Goal: Task Accomplishment & Management: Complete application form

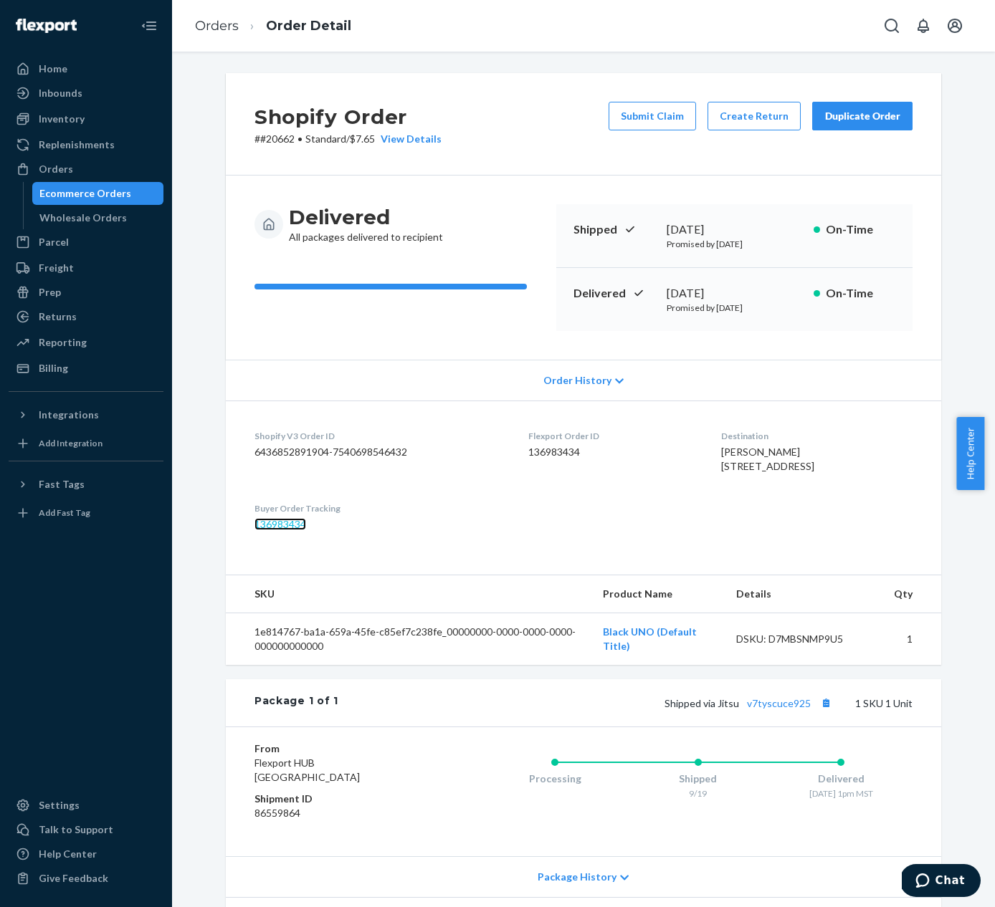
click at [260, 530] on link "136983434" at bounding box center [280, 524] width 52 height 12
click at [108, 87] on div "Inbounds" at bounding box center [86, 93] width 152 height 20
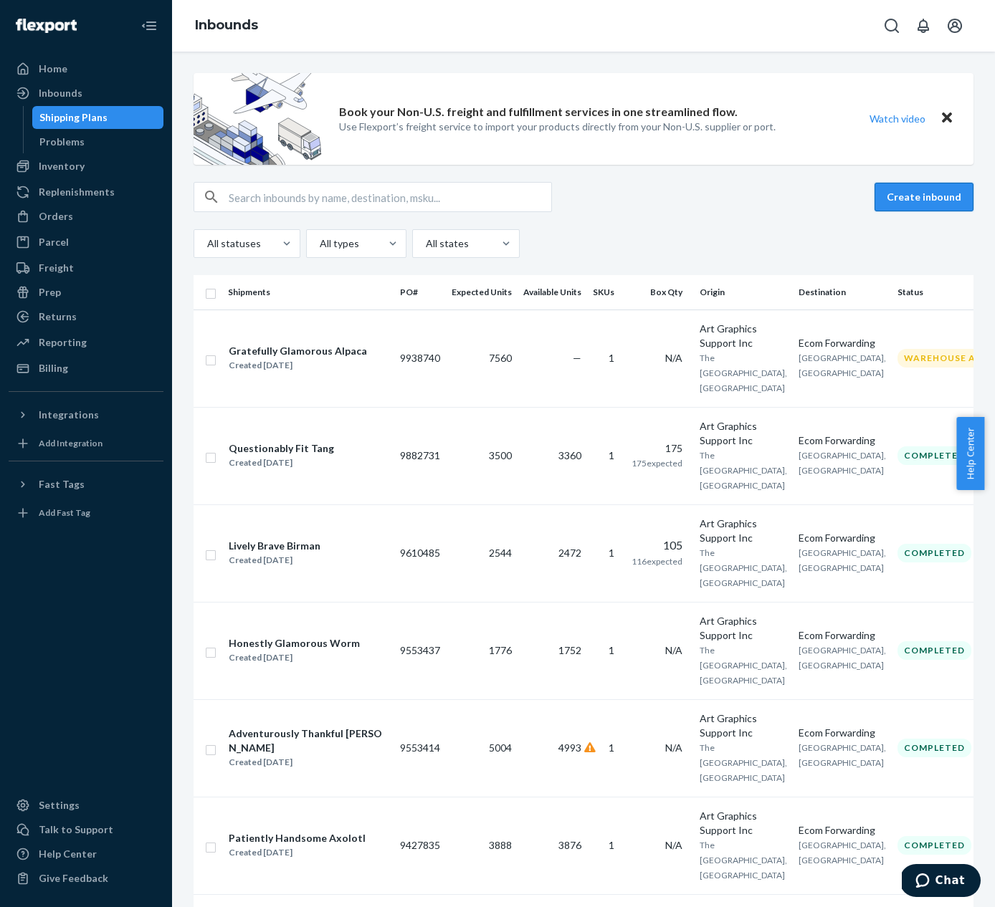
click at [939, 198] on button "Create inbound" at bounding box center [923, 197] width 99 height 29
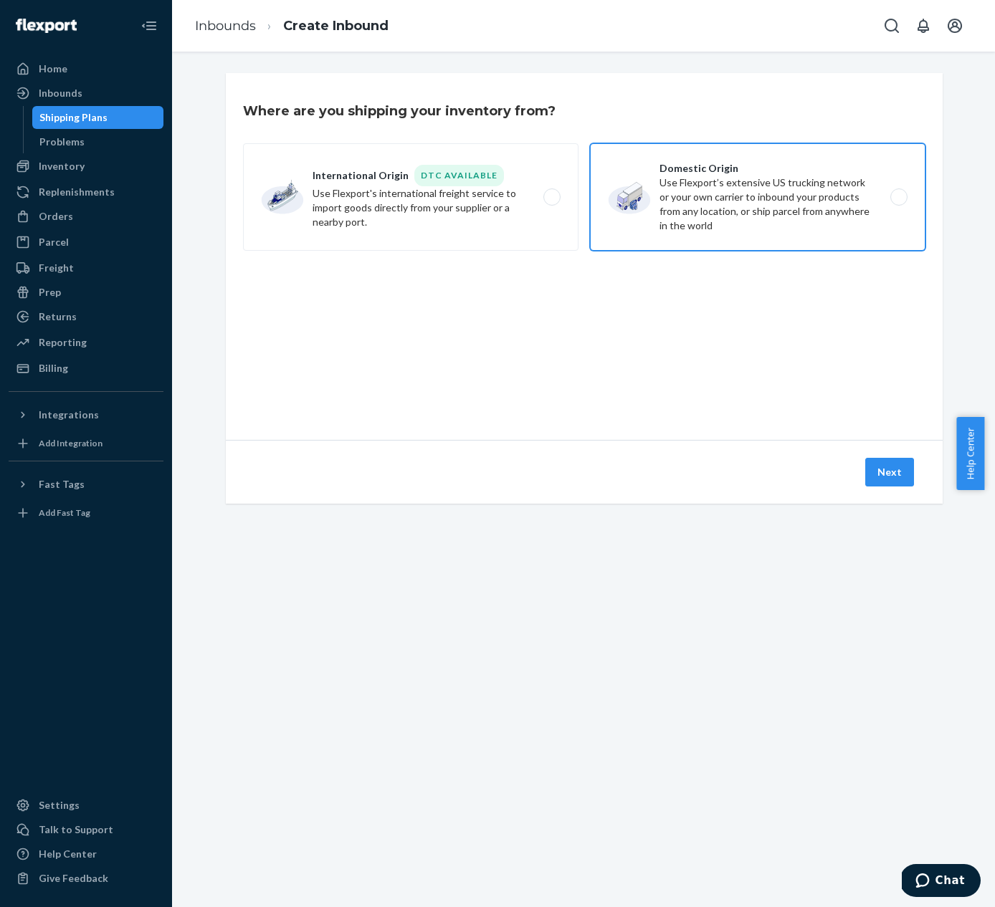
click at [848, 206] on label "Domestic Origin Use Flexport’s extensive US trucking network or your own carrie…" at bounding box center [757, 196] width 335 height 107
click at [898, 202] on input "Domestic Origin Use Flexport’s extensive US trucking network or your own carrie…" at bounding box center [902, 197] width 9 height 9
radio input "true"
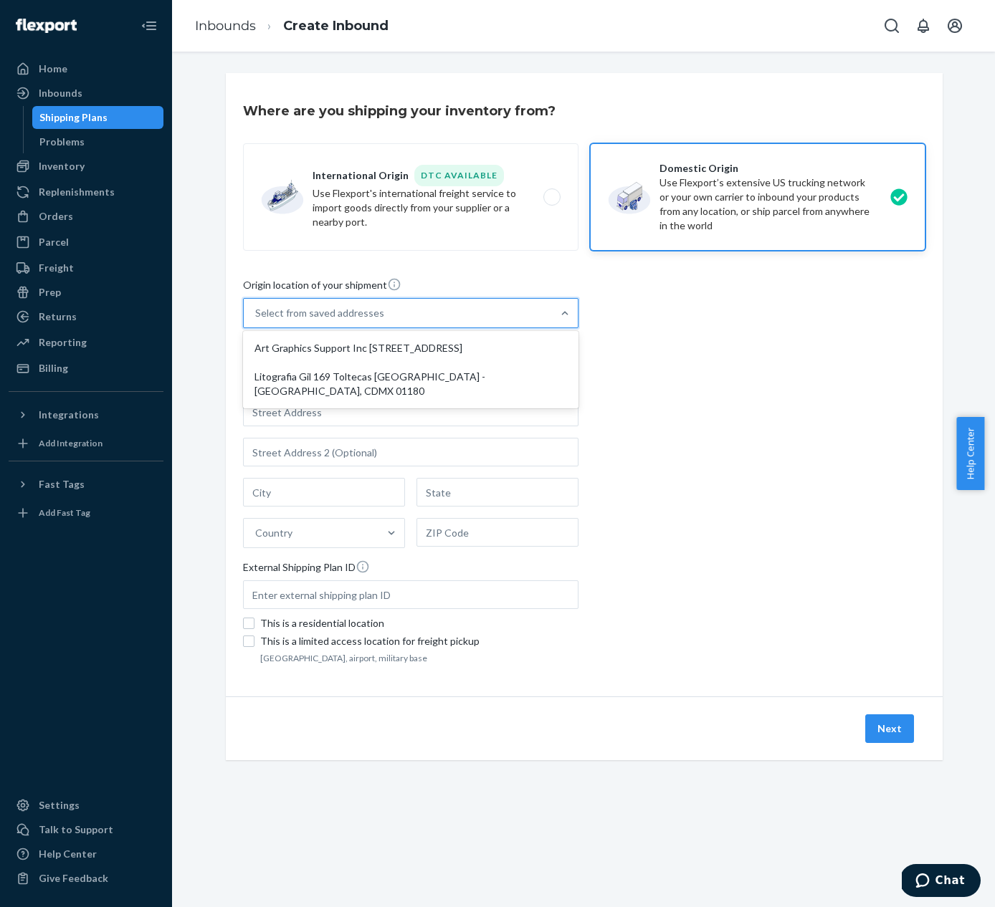
click at [522, 325] on div "Select from saved addresses" at bounding box center [398, 313] width 308 height 29
click at [257, 320] on input "option Art Graphics Support Inc 2202 Timberloch Place, Suite 133 The Woodlands,…" at bounding box center [255, 313] width 1 height 14
click at [508, 348] on div "Art Graphics Support Inc 2202 Timberloch Place, Suite 133 The Woodlands, TX 773…" at bounding box center [411, 348] width 330 height 29
click at [257, 320] on input "option Art Graphics Support Inc 2202 Timberloch Place, Suite 133 The Woodlands,…" at bounding box center [255, 313] width 1 height 14
type input "Art Graphics Support Inc"
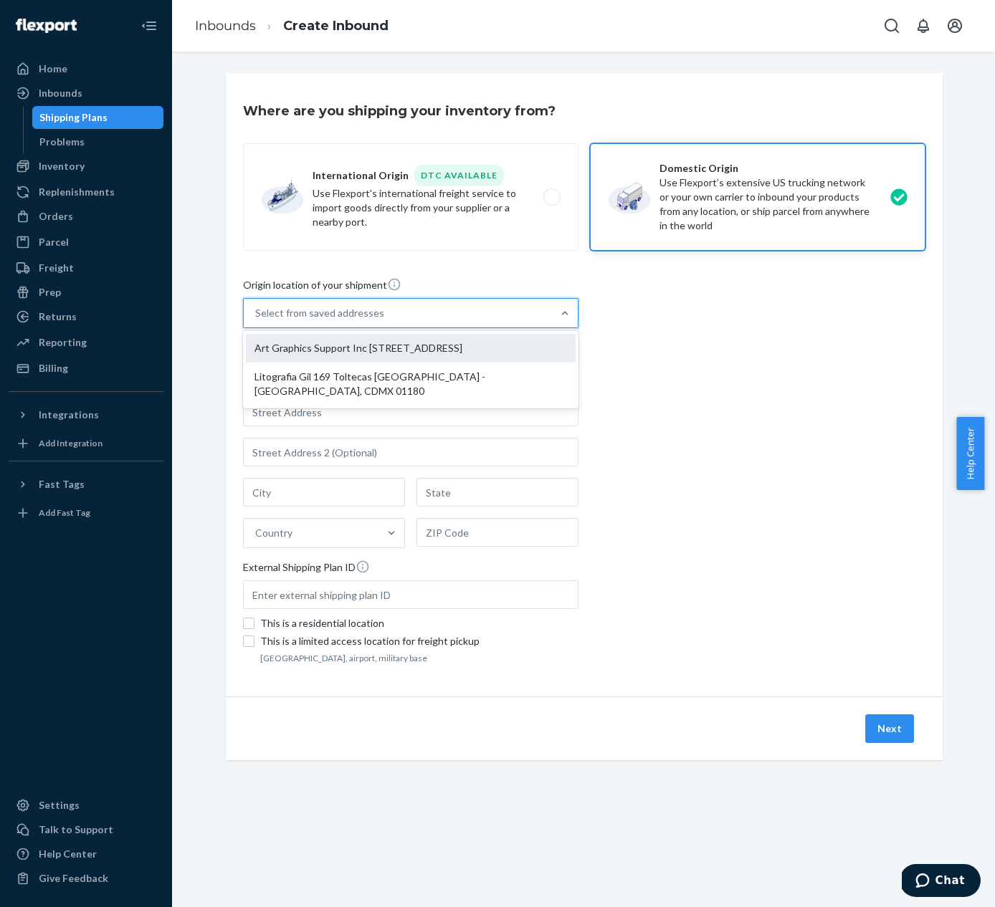
type input "The Woodlands"
type input "TX"
type input "77380"
type input "2202 Timberloch Place, Suite 133"
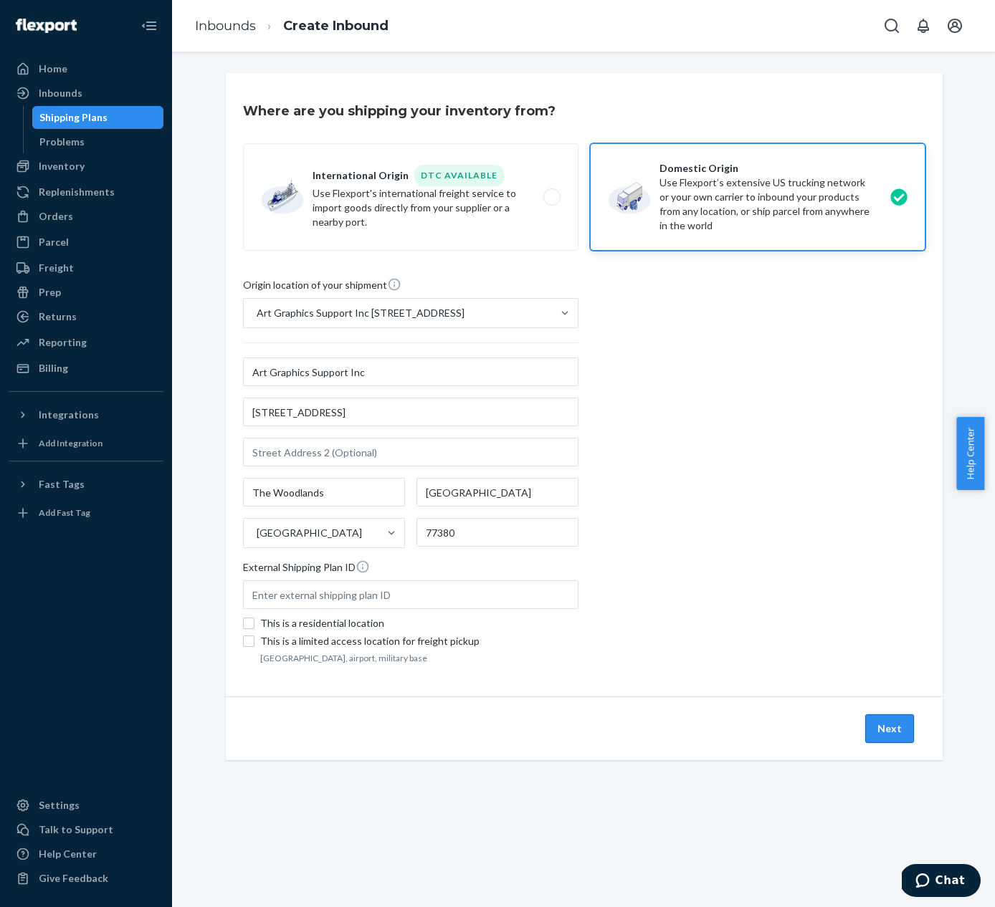
click at [891, 731] on button "Next" at bounding box center [889, 728] width 49 height 29
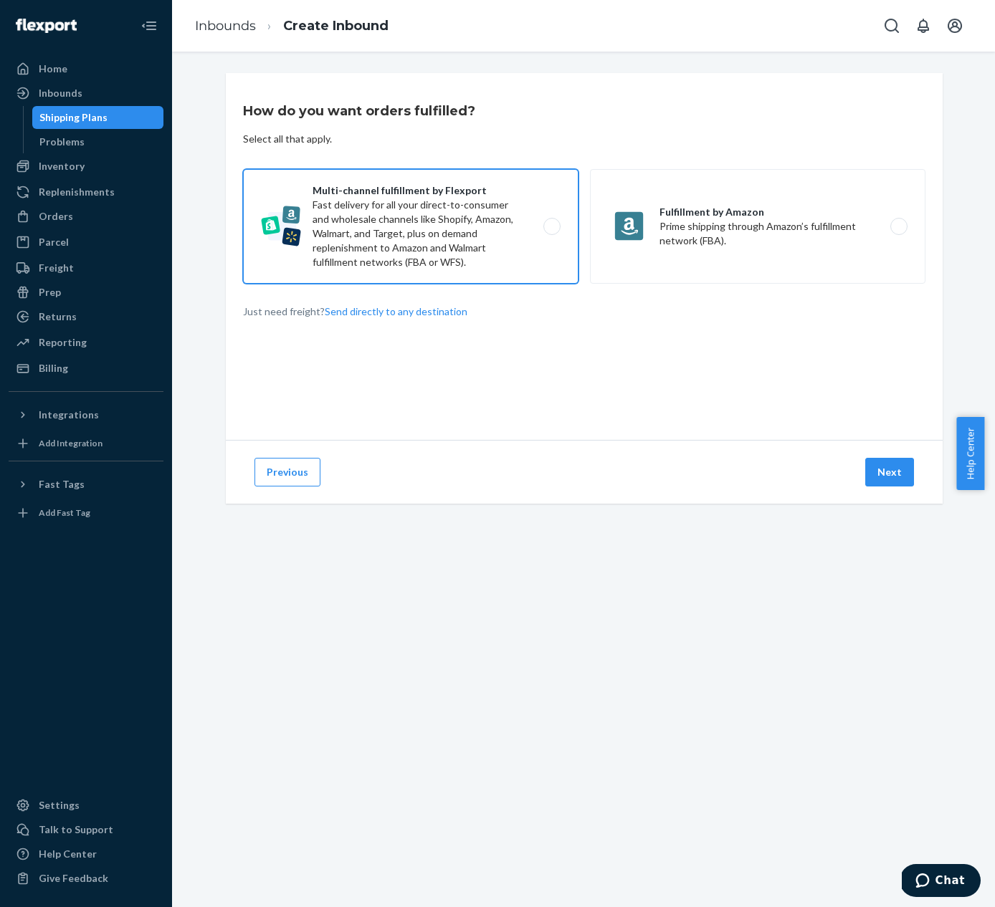
click at [360, 246] on label "Multi-channel fulfillment by Flexport Fast delivery for all your direct-to-cons…" at bounding box center [410, 226] width 335 height 115
click at [551, 231] on input "Multi-channel fulfillment by Flexport Fast delivery for all your direct-to-cons…" at bounding box center [555, 226] width 9 height 9
radio input "true"
click at [879, 472] on button "Next" at bounding box center [889, 472] width 49 height 29
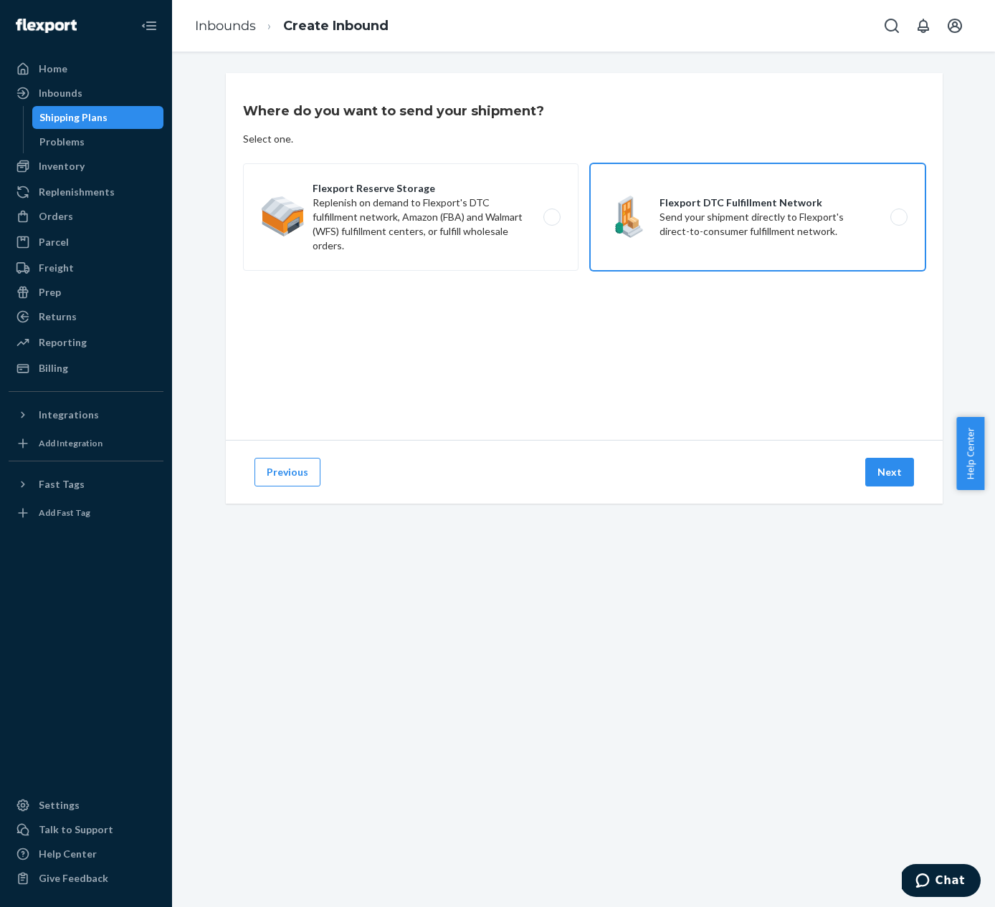
click at [885, 229] on label "Flexport DTC Fulfillment Network Send your shipment directly to Flexport's dire…" at bounding box center [757, 216] width 335 height 107
click at [898, 222] on input "Flexport DTC Fulfillment Network Send your shipment directly to Flexport's dire…" at bounding box center [902, 217] width 9 height 9
radio input "true"
click at [886, 467] on button "Next" at bounding box center [889, 472] width 49 height 29
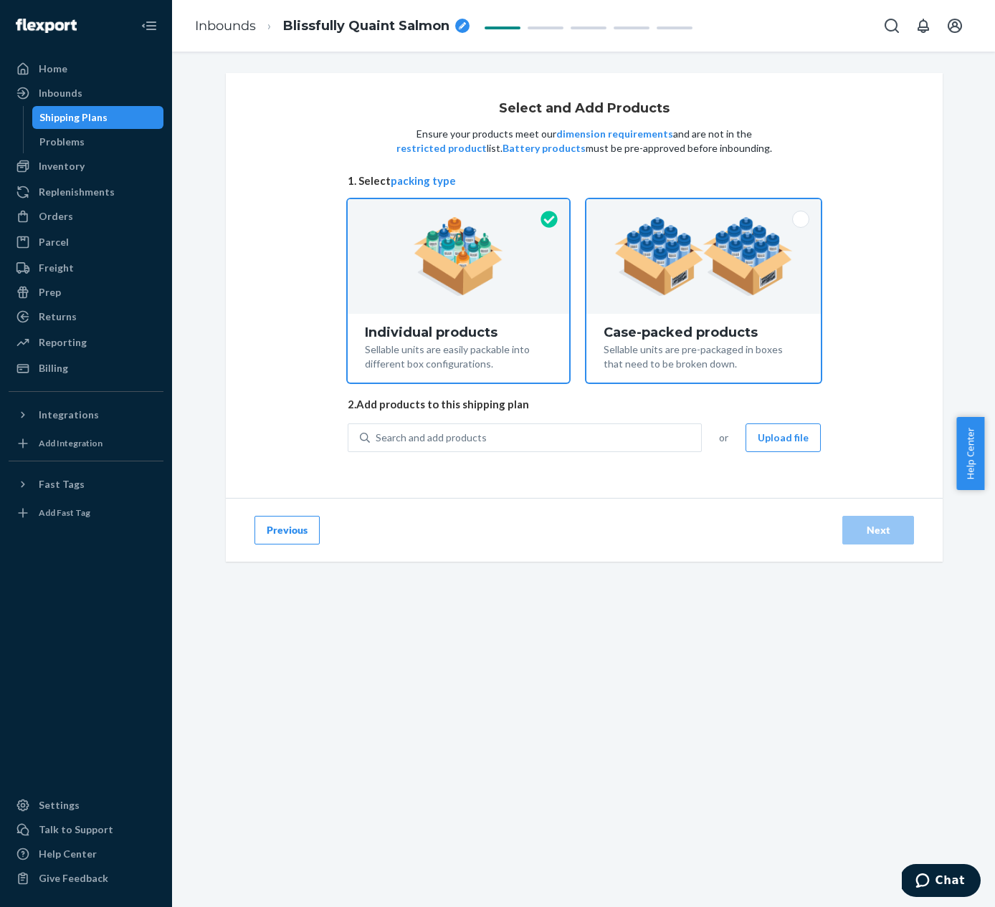
click at [726, 318] on div "Case-packed products Sellable units are pre-packaged in boxes that need to be b…" at bounding box center [703, 348] width 234 height 69
click at [708, 209] on input "Case-packed products Sellable units are pre-packaged in boxes that need to be b…" at bounding box center [703, 203] width 9 height 9
radio input "true"
radio input "false"
click at [512, 429] on div "Search and add products" at bounding box center [535, 438] width 331 height 26
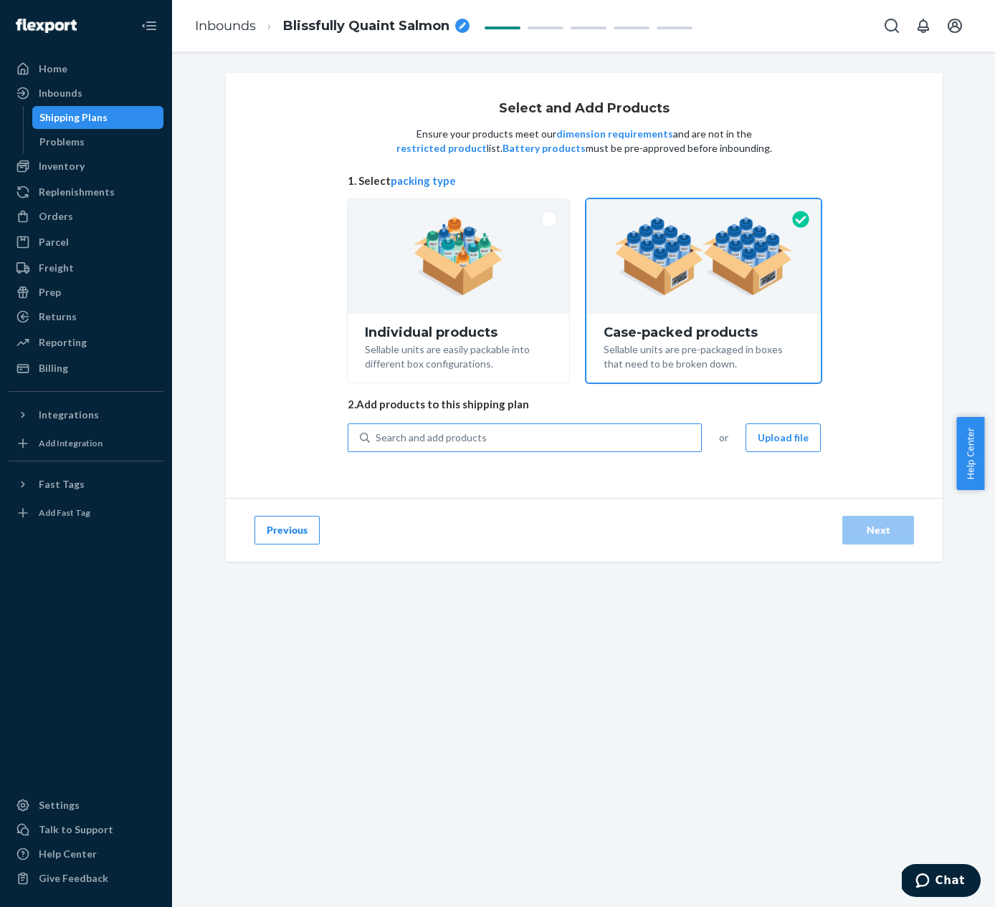
click at [377, 431] on input "Search and add products" at bounding box center [375, 438] width 1 height 14
type input "wor"
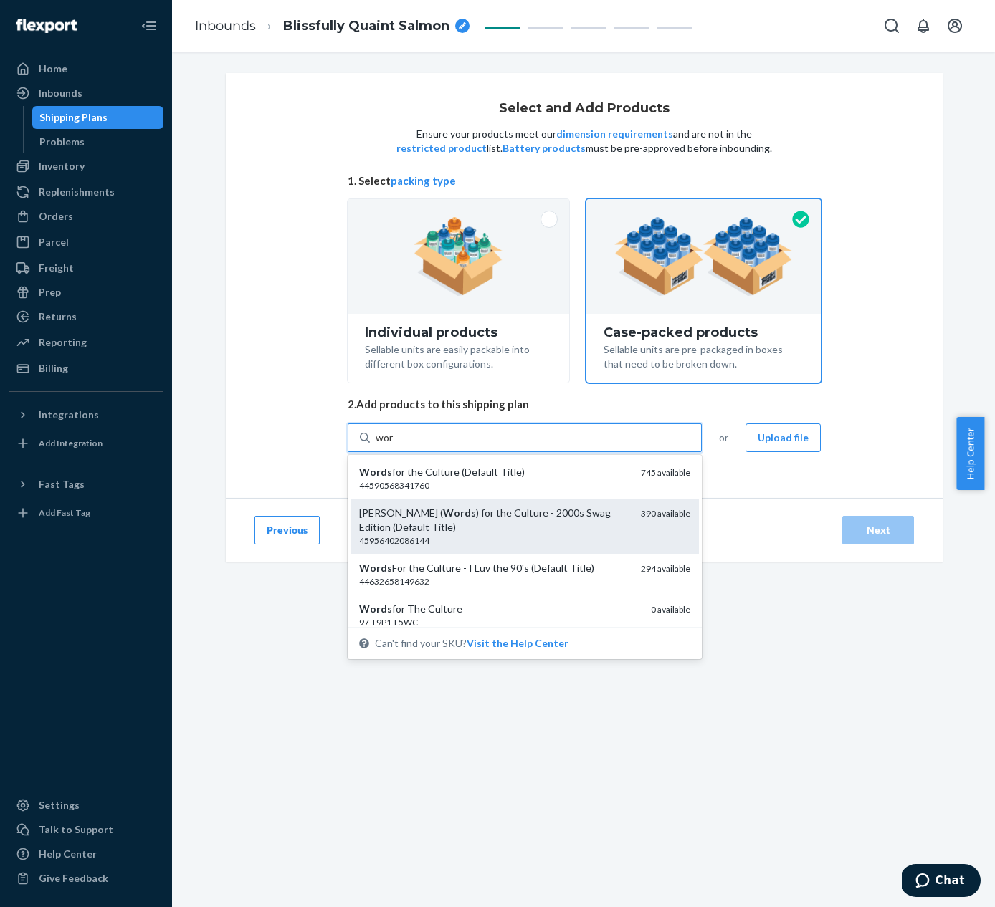
click at [482, 506] on div "Tabu ( Words ) for the Culture - 2000s Swag Edition (Default Title)" at bounding box center [494, 520] width 270 height 29
click at [394, 445] on input "wor" at bounding box center [384, 438] width 19 height 14
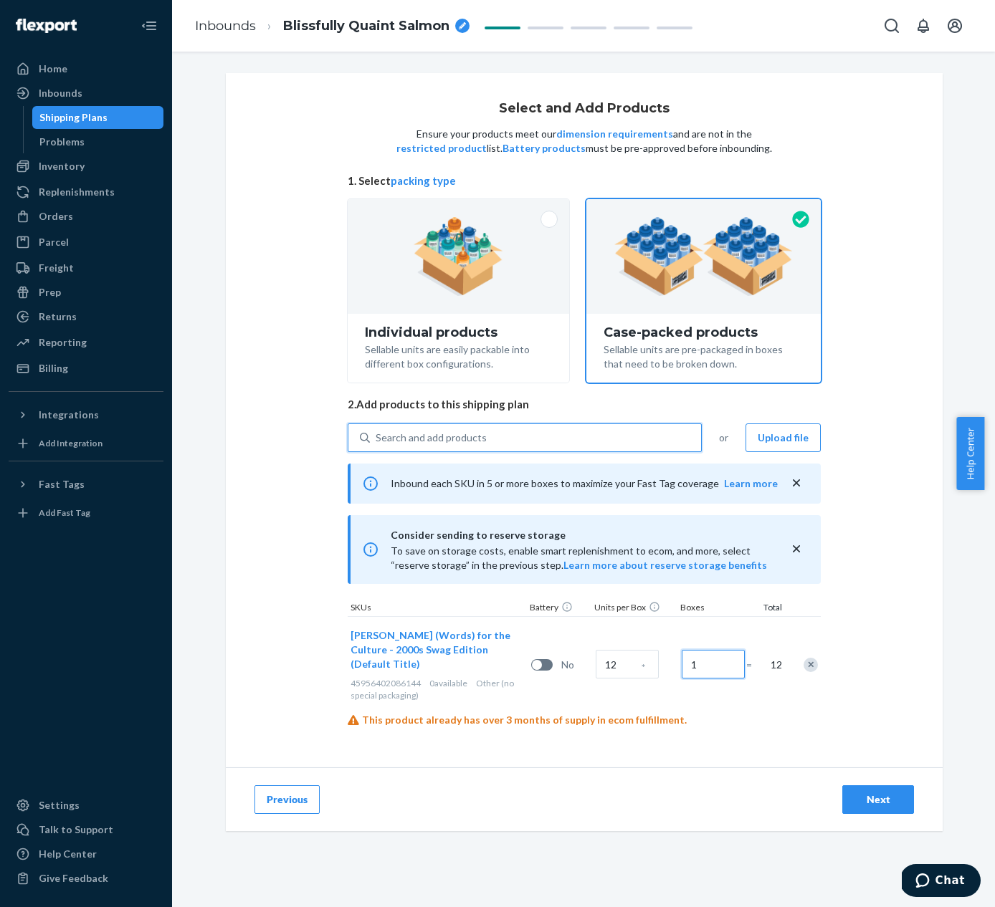
click at [719, 663] on input "1" at bounding box center [712, 664] width 63 height 29
type input "209"
click at [890, 793] on div "Next" at bounding box center [877, 800] width 47 height 14
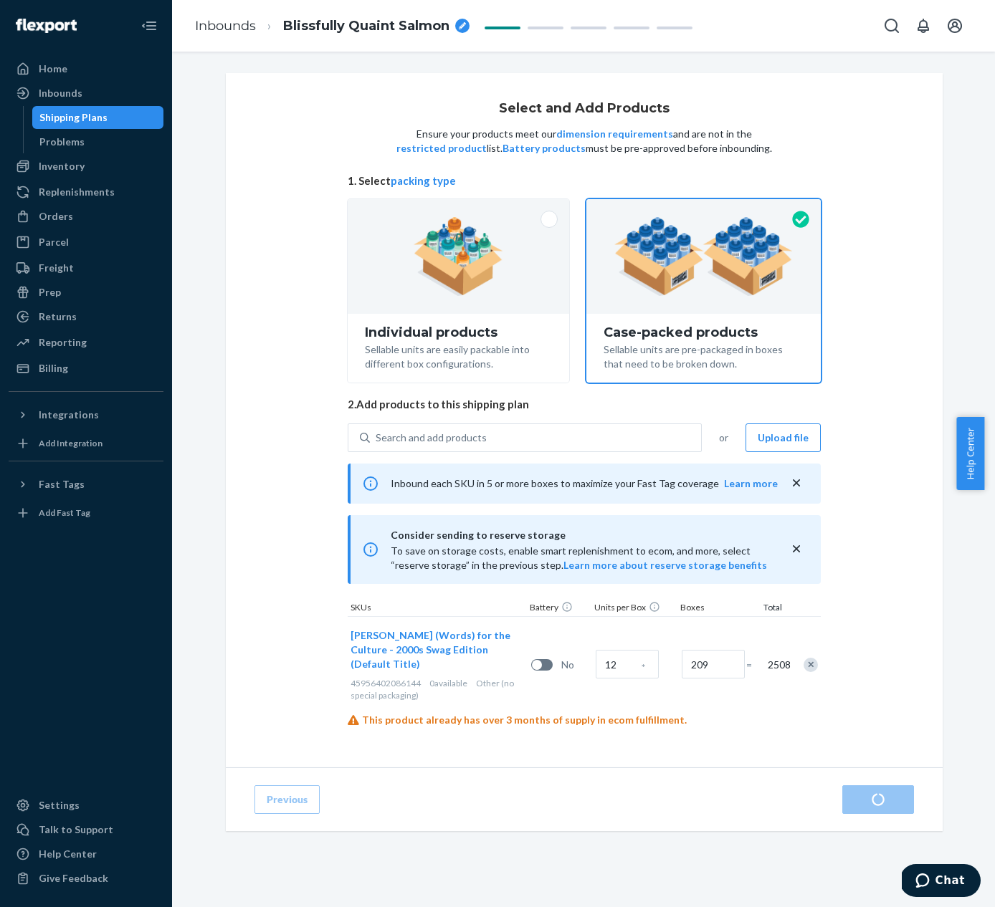
radio input "true"
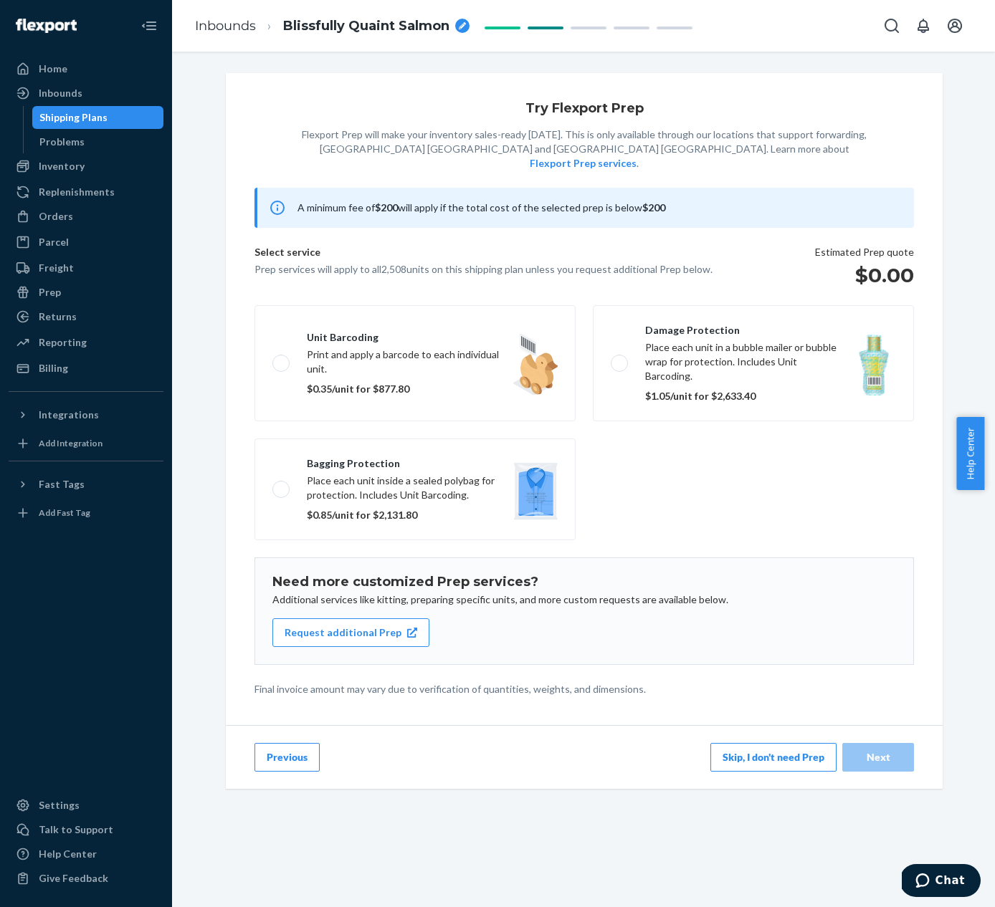
click at [772, 743] on button "Skip, I don't need Prep" at bounding box center [773, 757] width 126 height 29
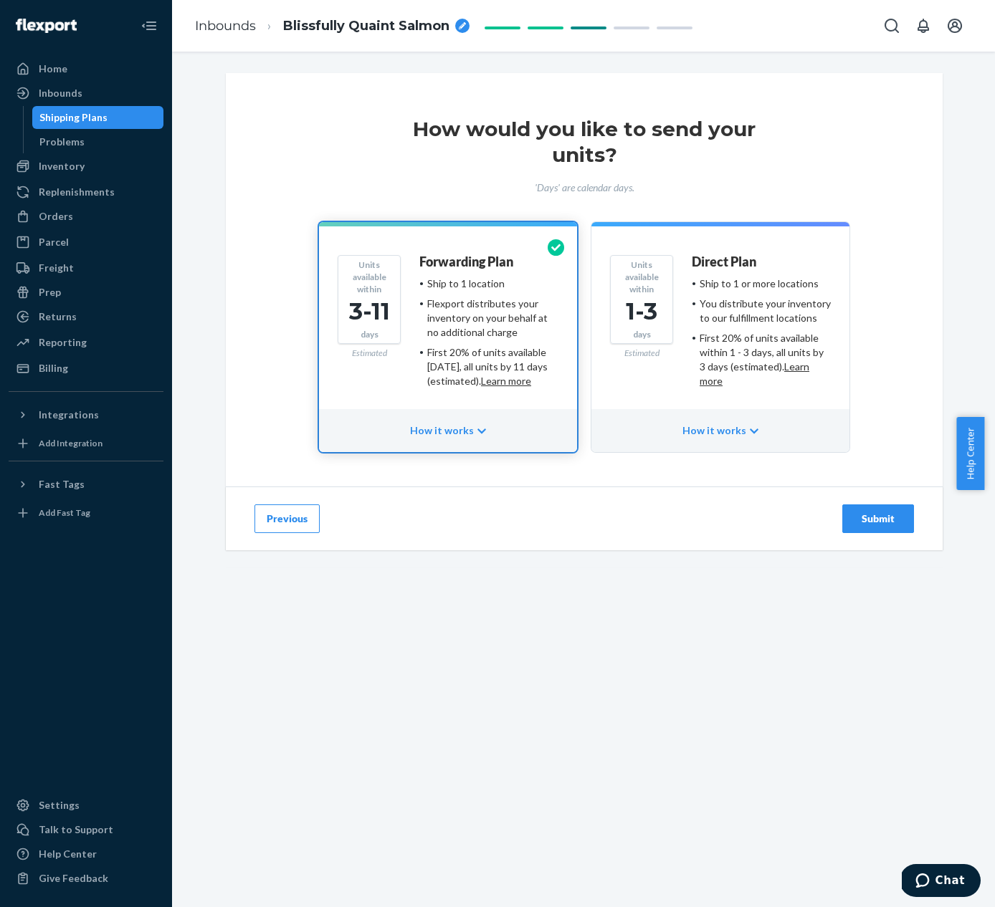
click at [886, 519] on div "Submit" at bounding box center [877, 519] width 47 height 14
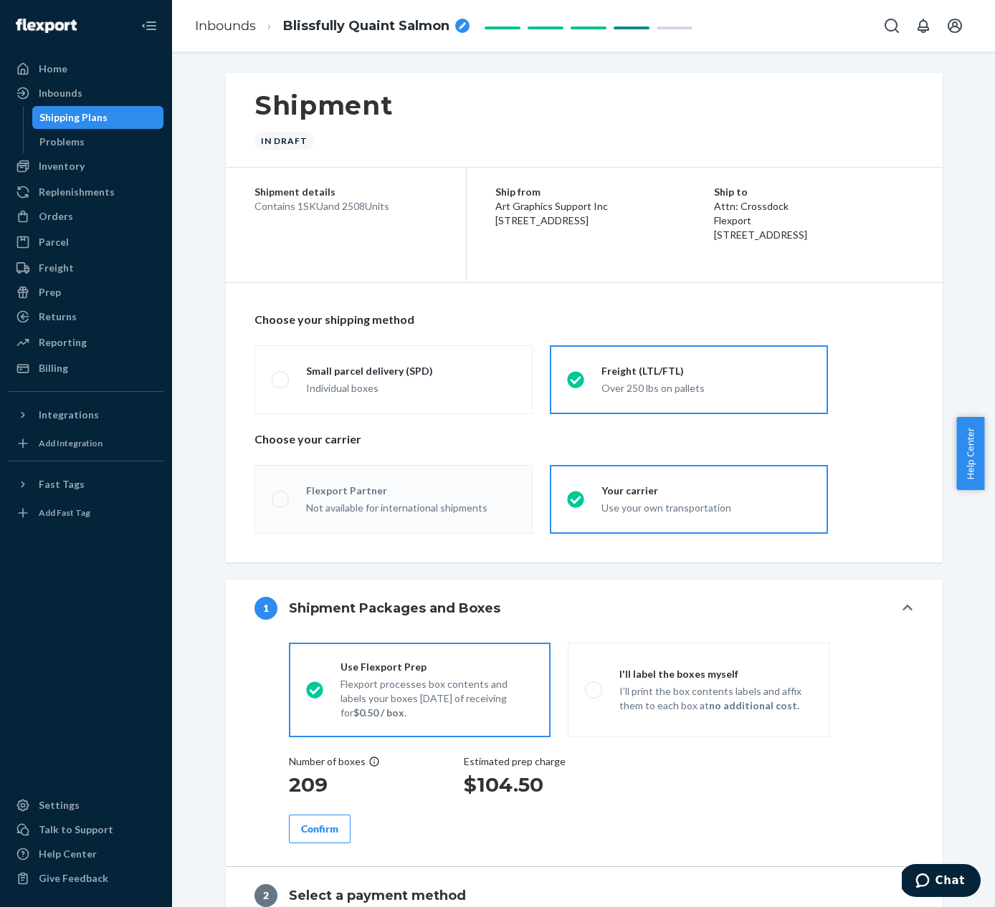
radio input "true"
radio input "false"
radio input "true"
radio input "false"
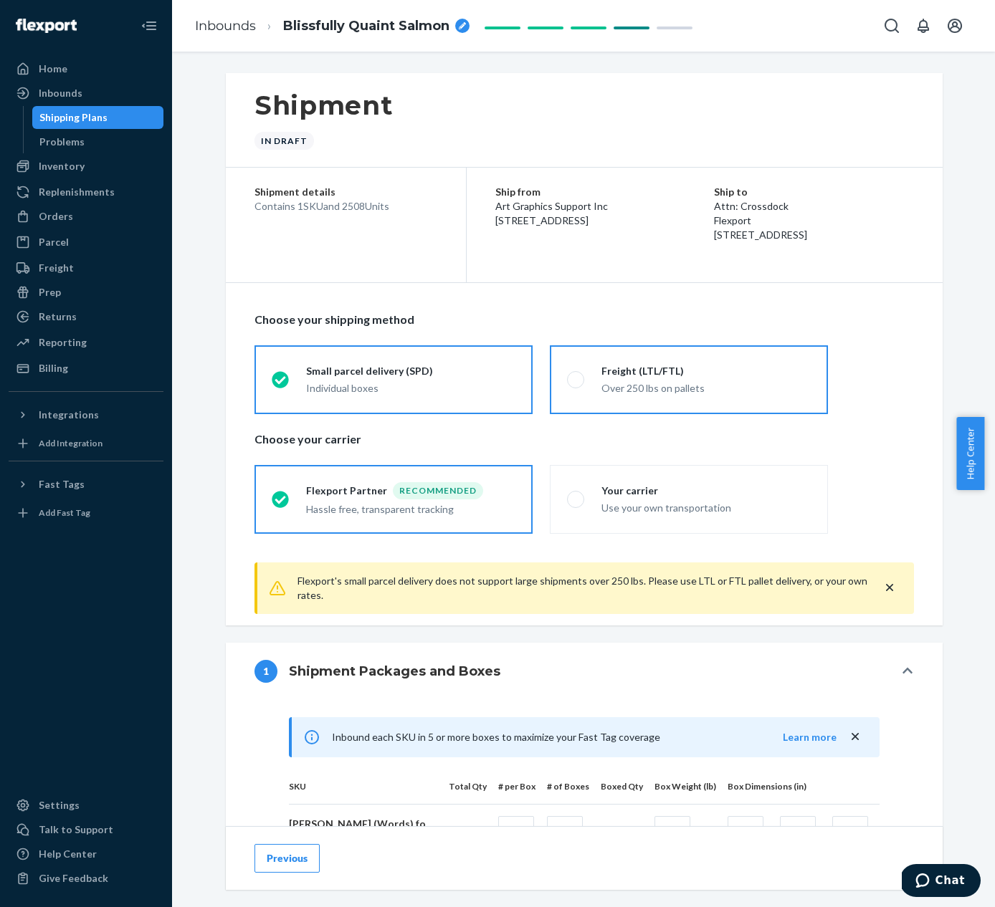
click at [601, 392] on div "Over 250 lbs on pallets" at bounding box center [705, 388] width 209 height 14
click at [576, 384] on input "Freight (LTL/FTL) Over 250 lbs on pallets" at bounding box center [571, 379] width 9 height 9
radio input "true"
radio input "false"
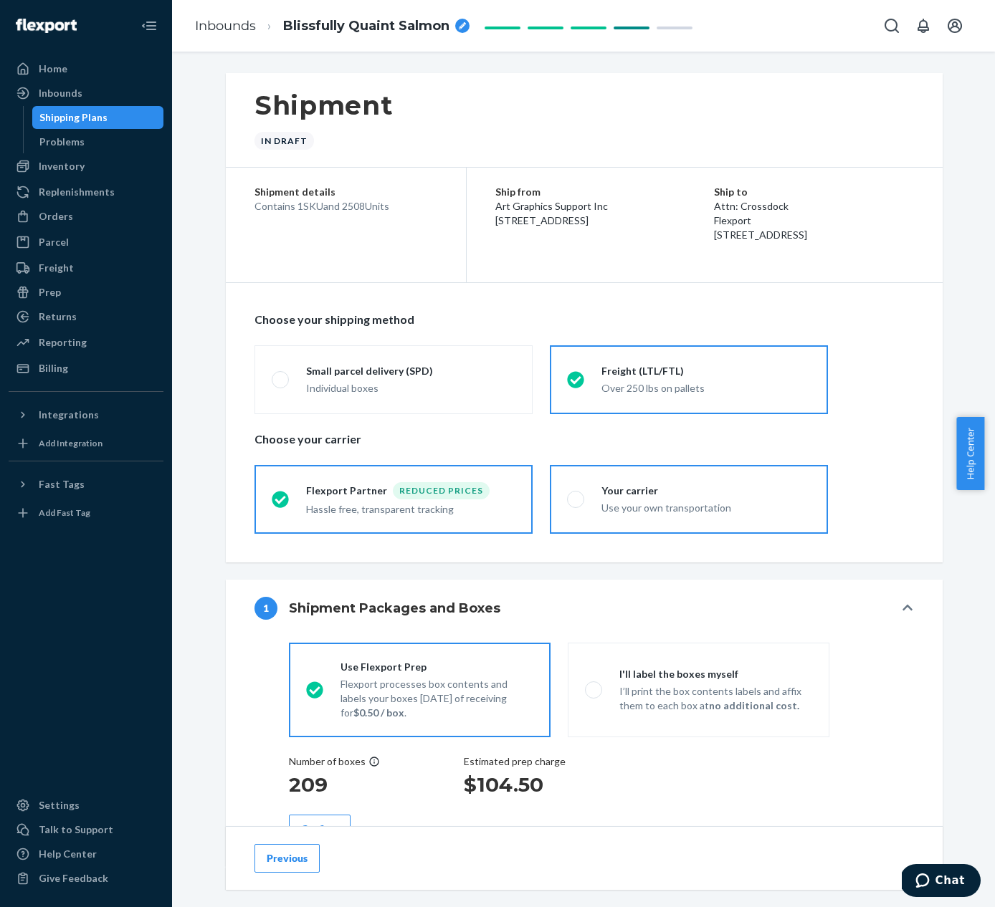
click at [647, 476] on label "Your carrier Use your own transportation" at bounding box center [689, 499] width 278 height 69
click at [576, 494] on input "Your carrier Use your own transportation" at bounding box center [571, 498] width 9 height 9
radio input "true"
radio input "false"
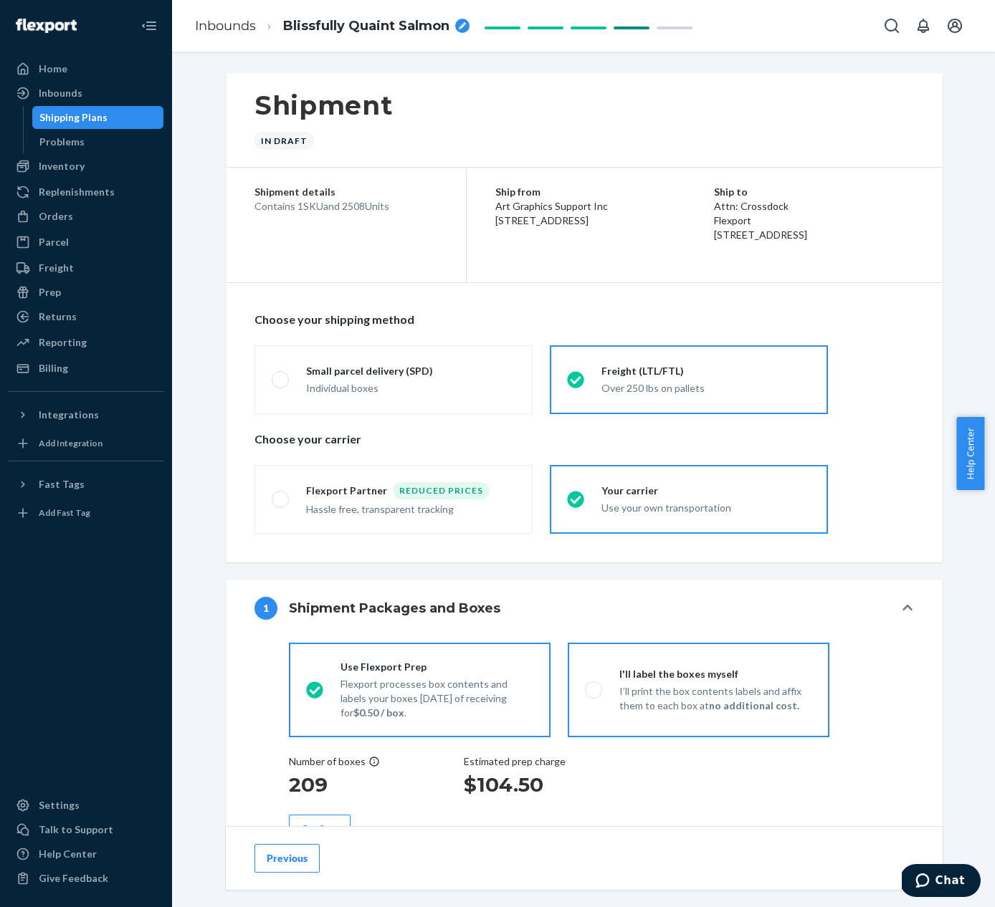
click at [612, 670] on div "I'll label the boxes myself I’ll print the box contents labels and affix them t…" at bounding box center [707, 690] width 210 height 46
click at [594, 685] on input "I'll label the boxes myself I’ll print the box contents labels and affix them t…" at bounding box center [589, 689] width 9 height 9
radio input "true"
radio input "false"
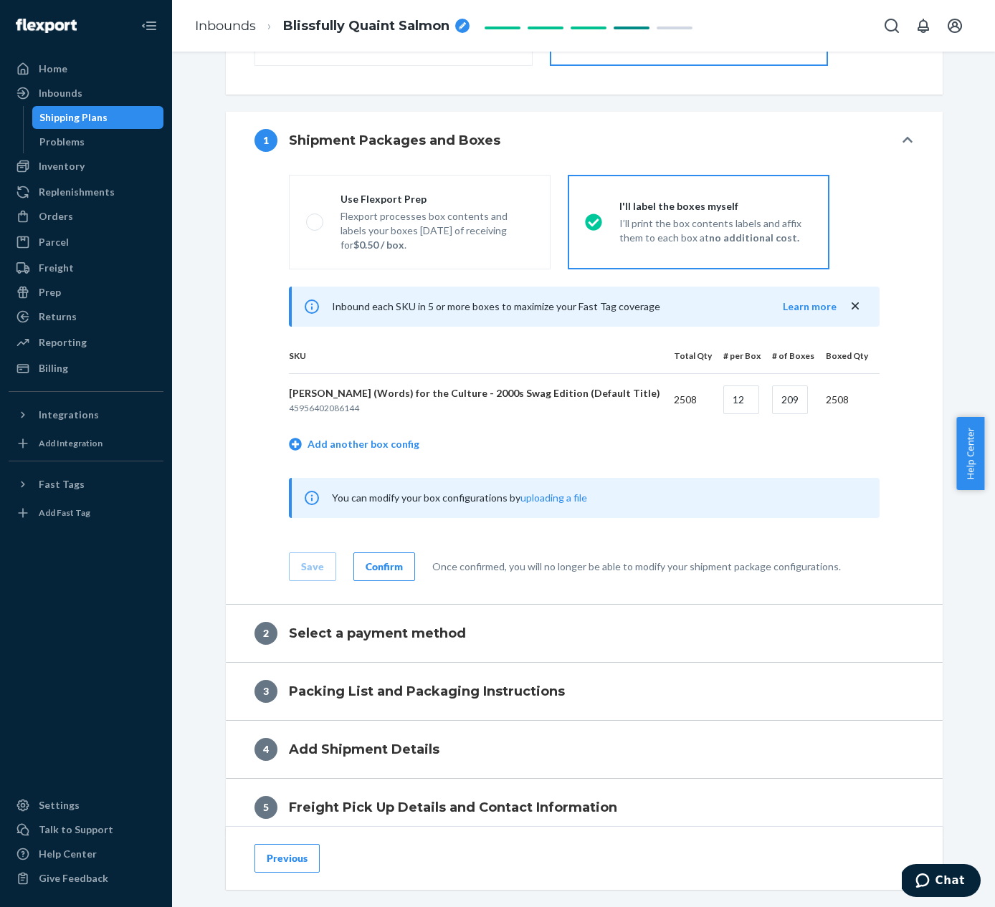
scroll to position [615, 0]
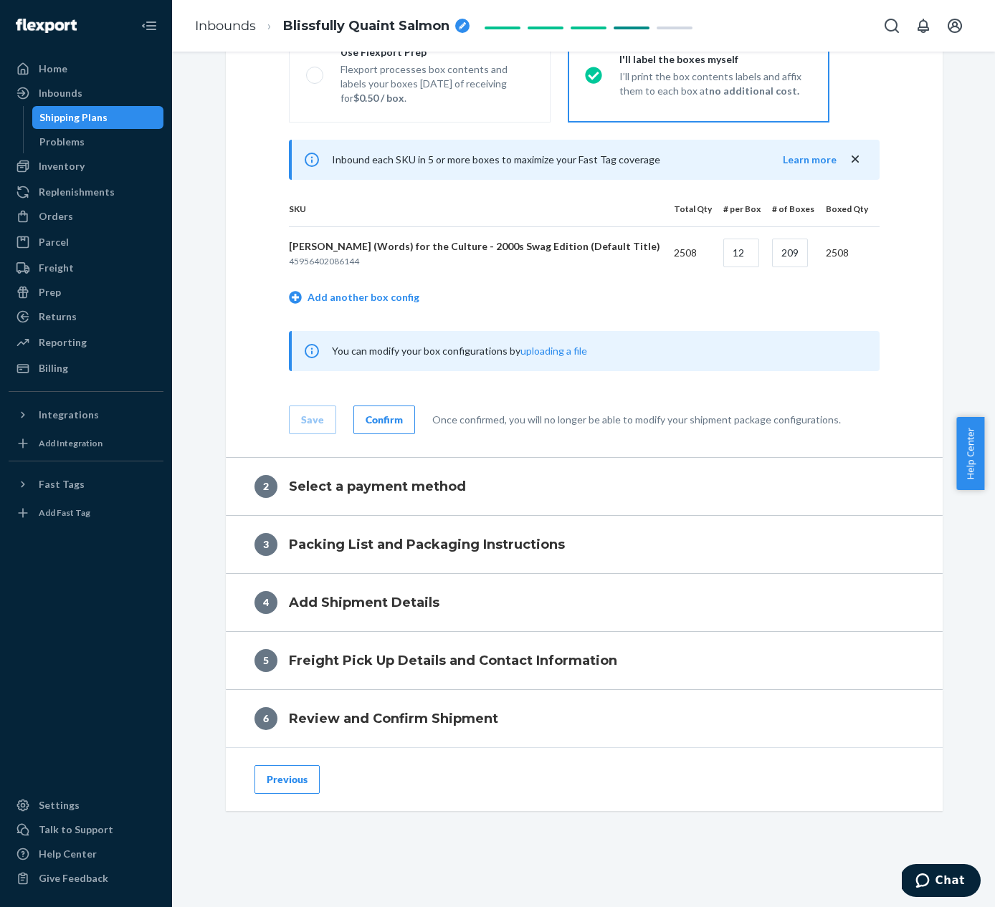
click at [485, 390] on div "Save Confirm Once confirmed, you will no longer be able to modify your shipment…" at bounding box center [584, 409] width 590 height 52
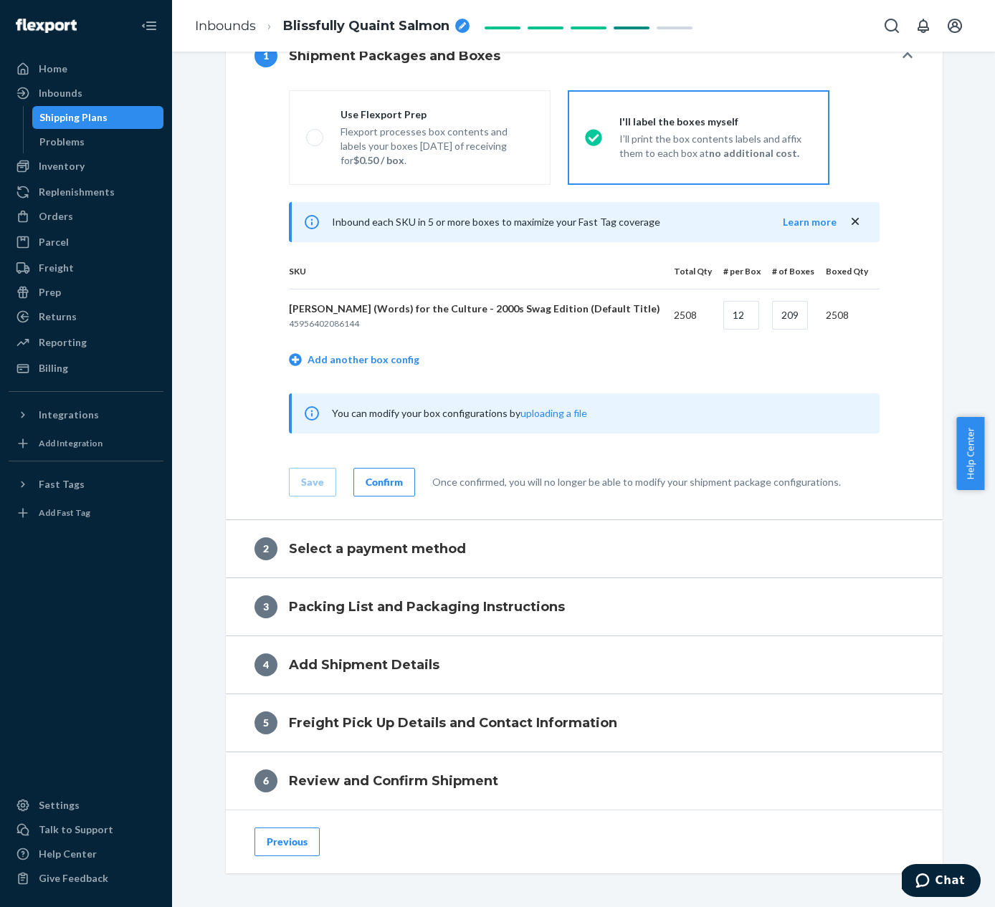
scroll to position [550, 0]
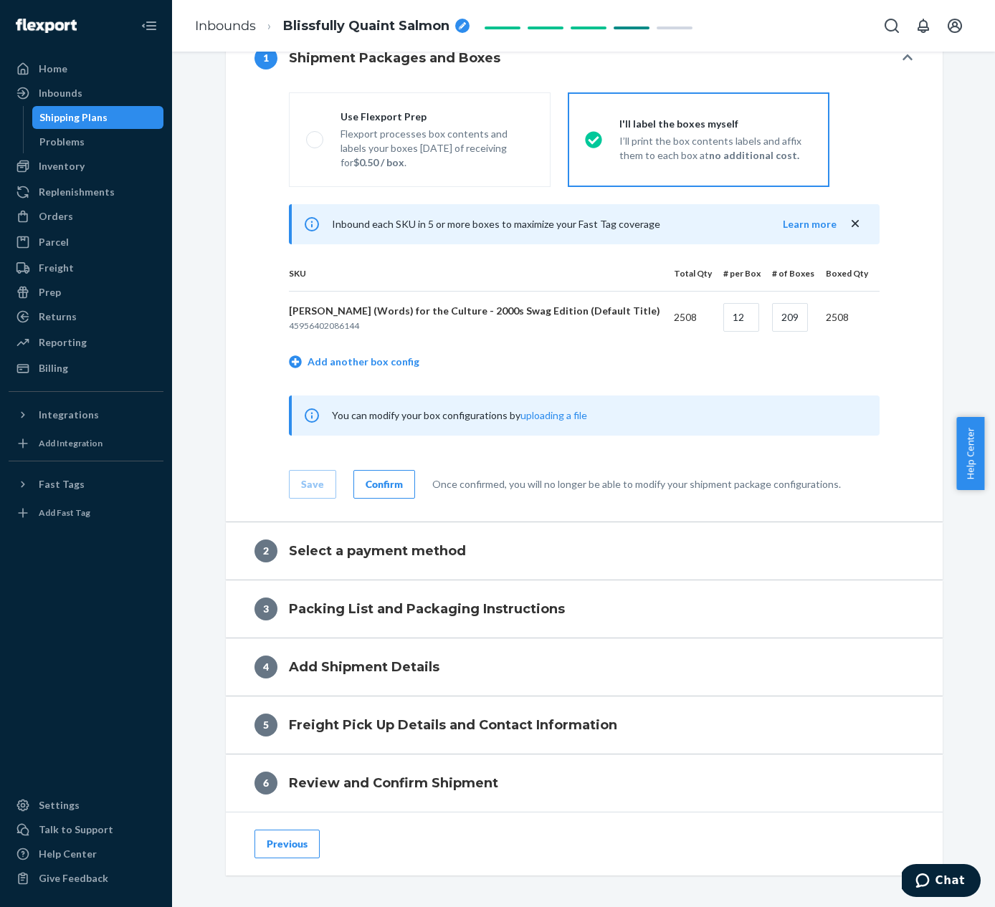
click at [386, 474] on button "Confirm" at bounding box center [384, 484] width 62 height 29
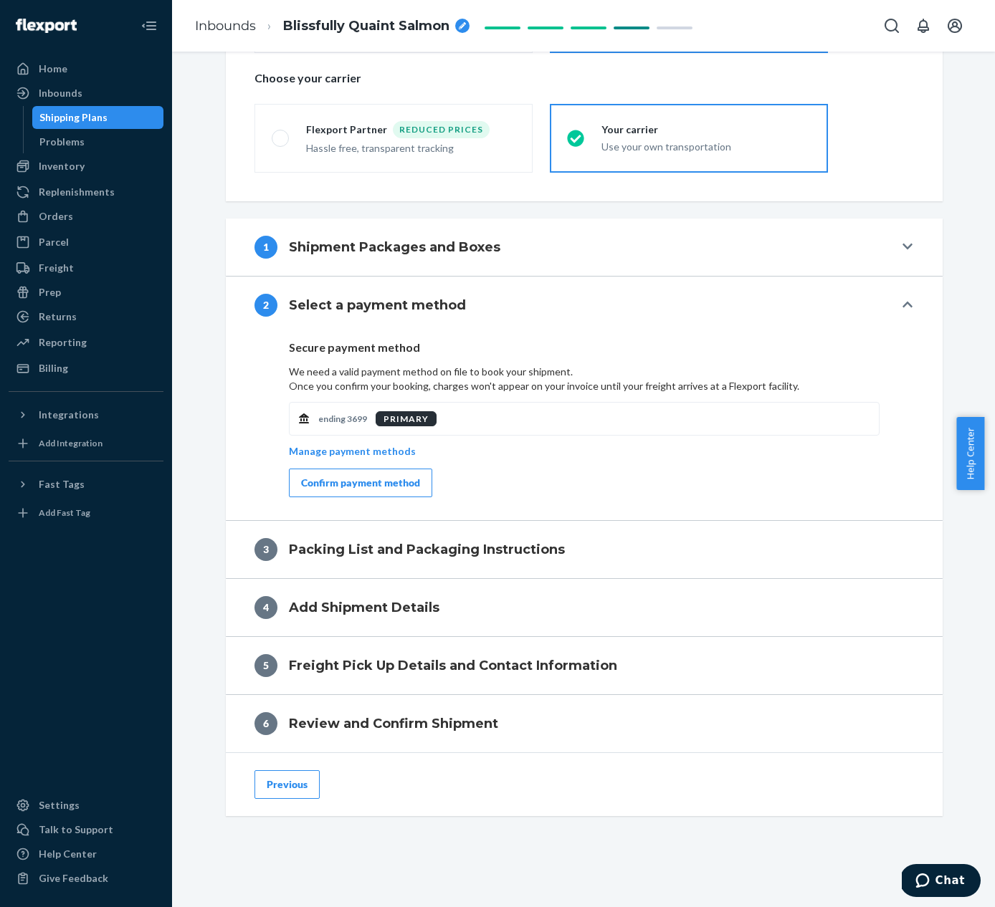
scroll to position [366, 0]
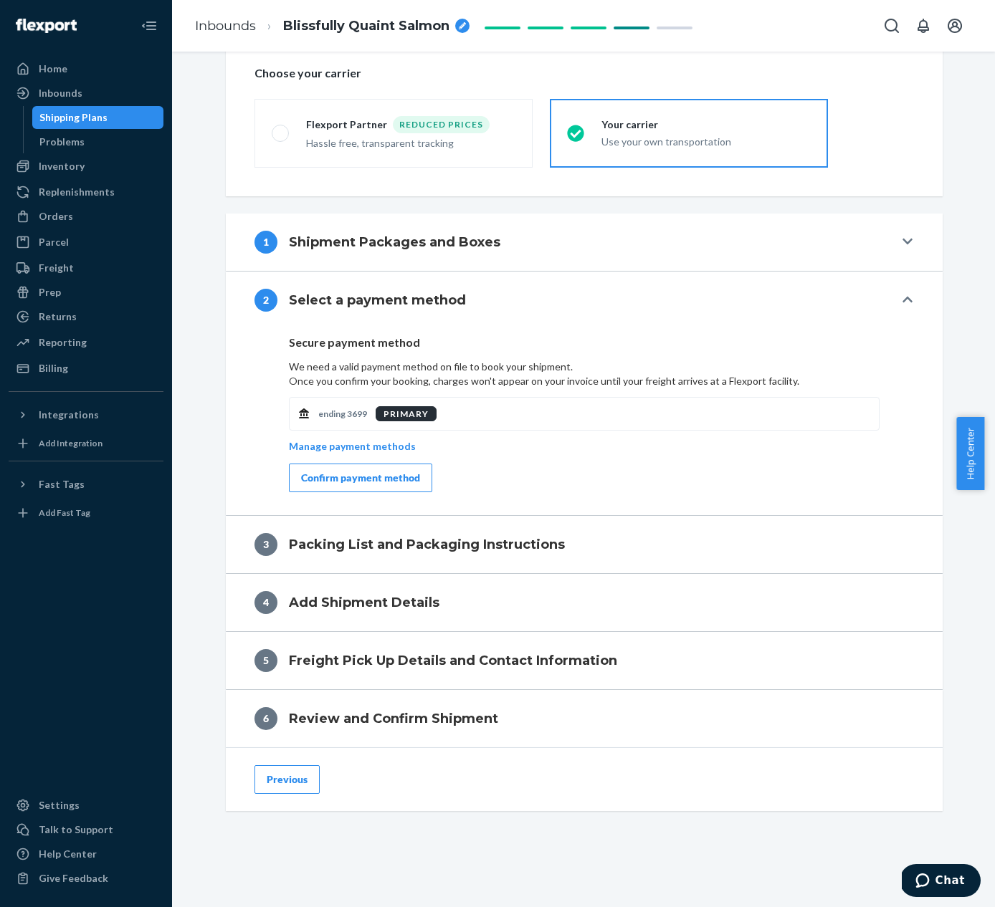
click at [408, 479] on div "Confirm payment method" at bounding box center [360, 478] width 119 height 14
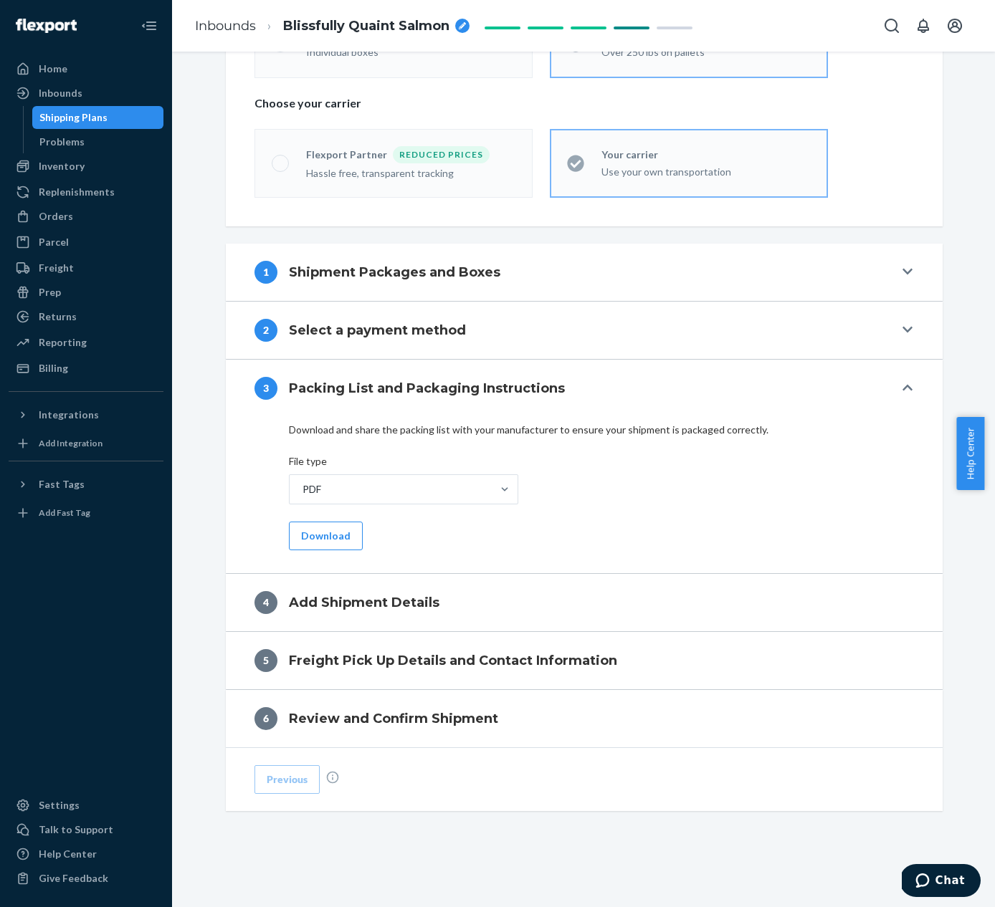
scroll to position [336, 0]
click at [321, 536] on button "Download" at bounding box center [326, 536] width 74 height 29
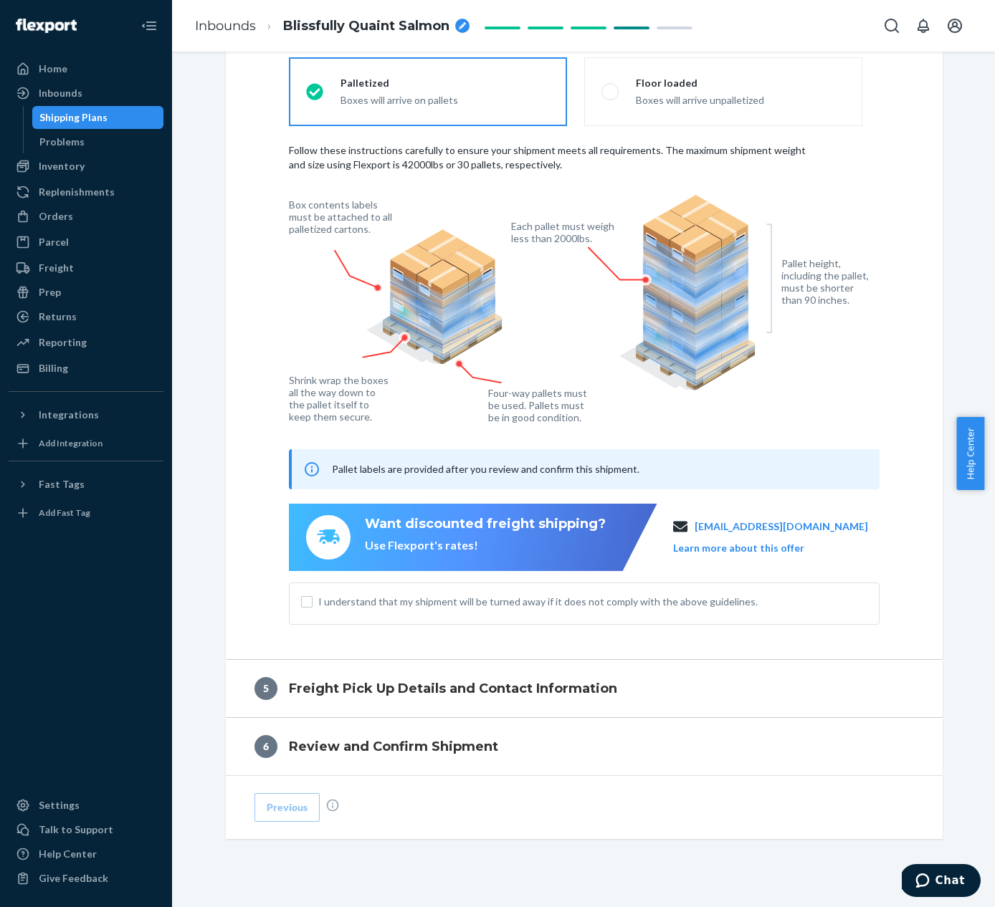
scroll to position [821, 0]
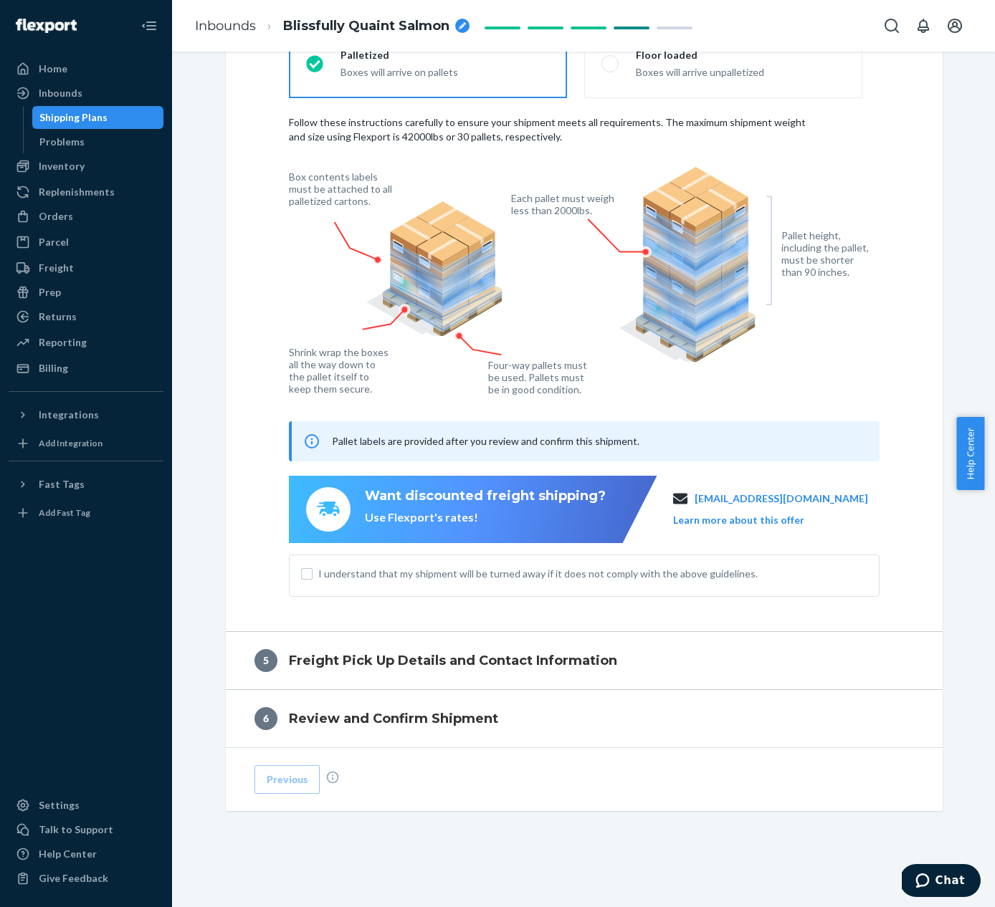
click at [597, 576] on span "I understand that my shipment will be turned away if it does not comply with th…" at bounding box center [592, 574] width 549 height 14
click at [312, 576] on input "I understand that my shipment will be turned away if it does not comply with th…" at bounding box center [306, 573] width 11 height 11
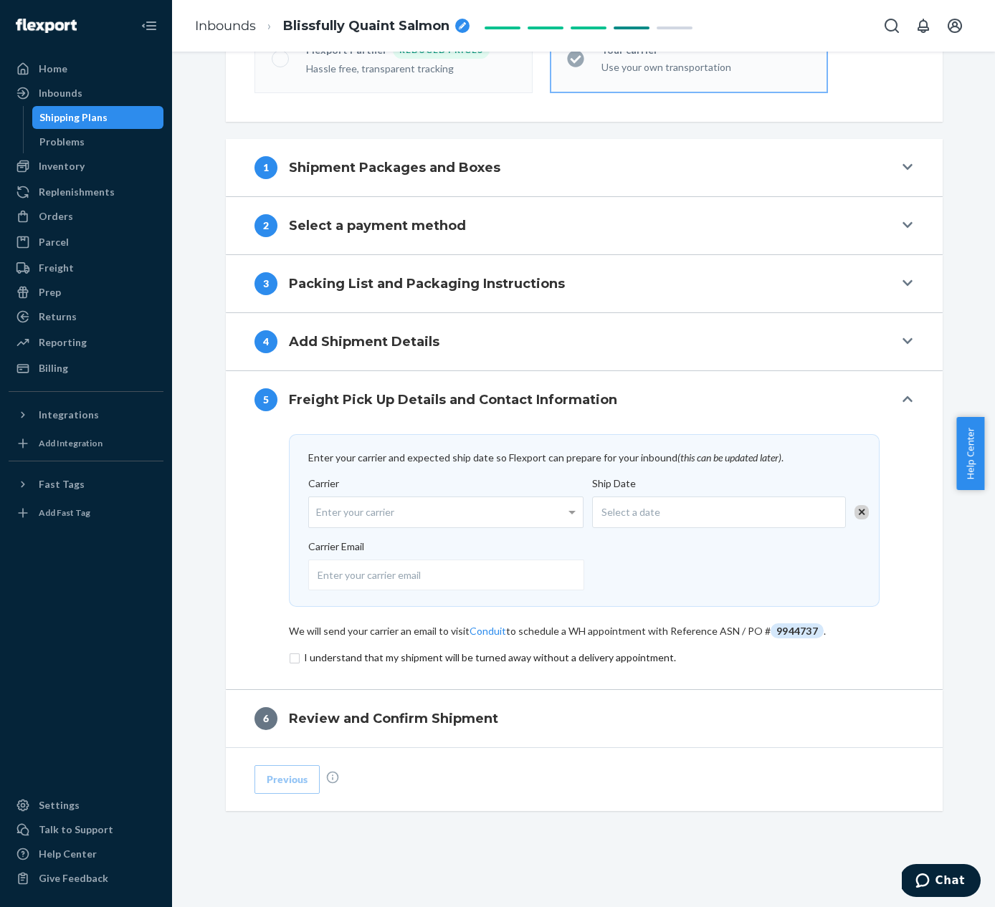
scroll to position [441, 0]
click at [496, 502] on div "Enter your carrier" at bounding box center [446, 512] width 274 height 30
click at [320, 502] on input "Carrier Enter your carrier" at bounding box center [318, 512] width 4 height 27
drag, startPoint x: 650, startPoint y: 586, endPoint x: 600, endPoint y: 581, distance: 50.4
click at [650, 587] on div at bounding box center [579, 572] width 543 height 37
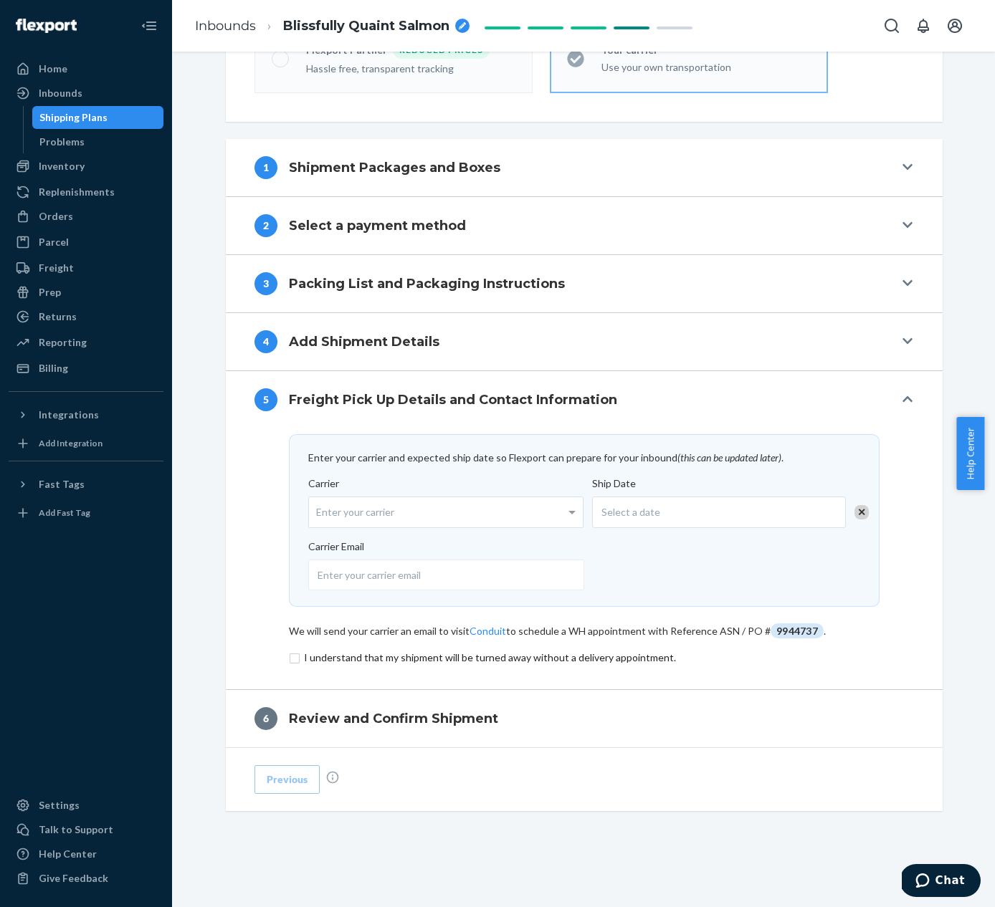
click at [584, 587] on input "email" at bounding box center [446, 575] width 276 height 31
click at [533, 581] on input "email" at bounding box center [446, 575] width 276 height 31
paste input "Marcos.Amador@chrobinson.com"
type input "Marcos.Amador@chrobinson.com"
click at [648, 562] on div "Marcos.Amador@chrobinson.com" at bounding box center [579, 572] width 543 height 37
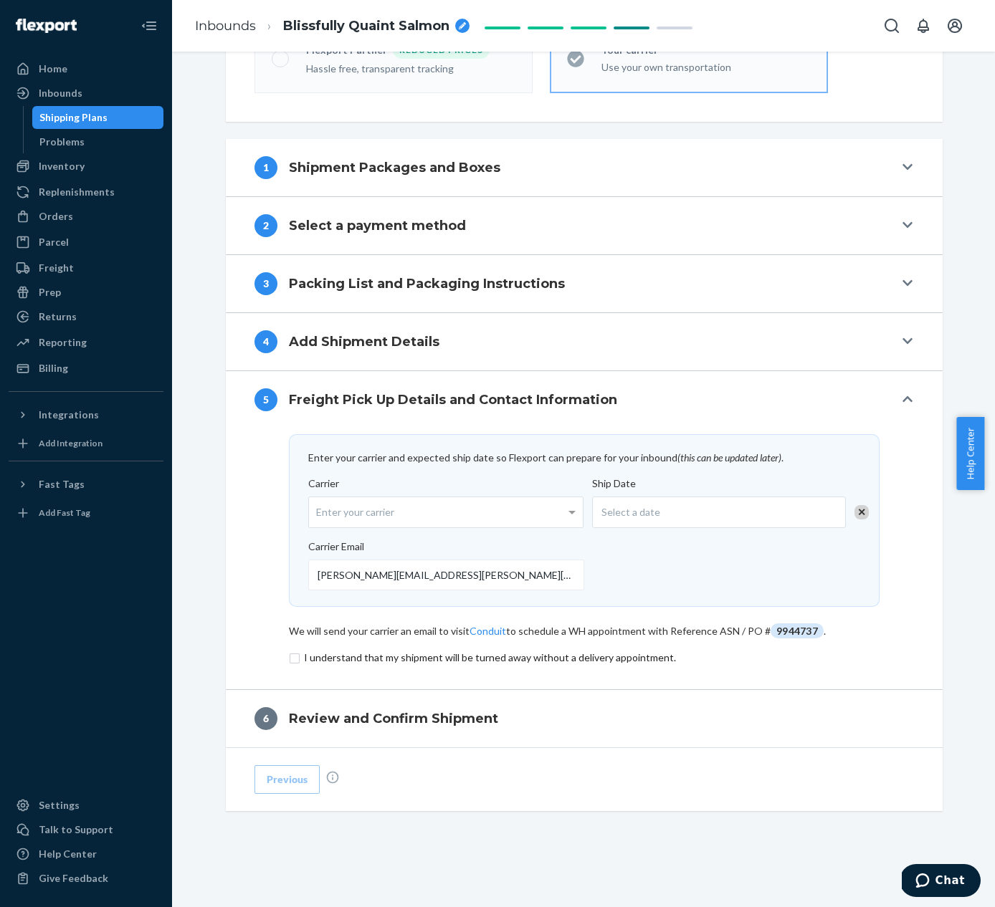
click at [584, 562] on input "Marcos.Amador@chrobinson.com" at bounding box center [446, 575] width 276 height 31
click at [549, 657] on input "checkbox" at bounding box center [584, 657] width 590 height 17
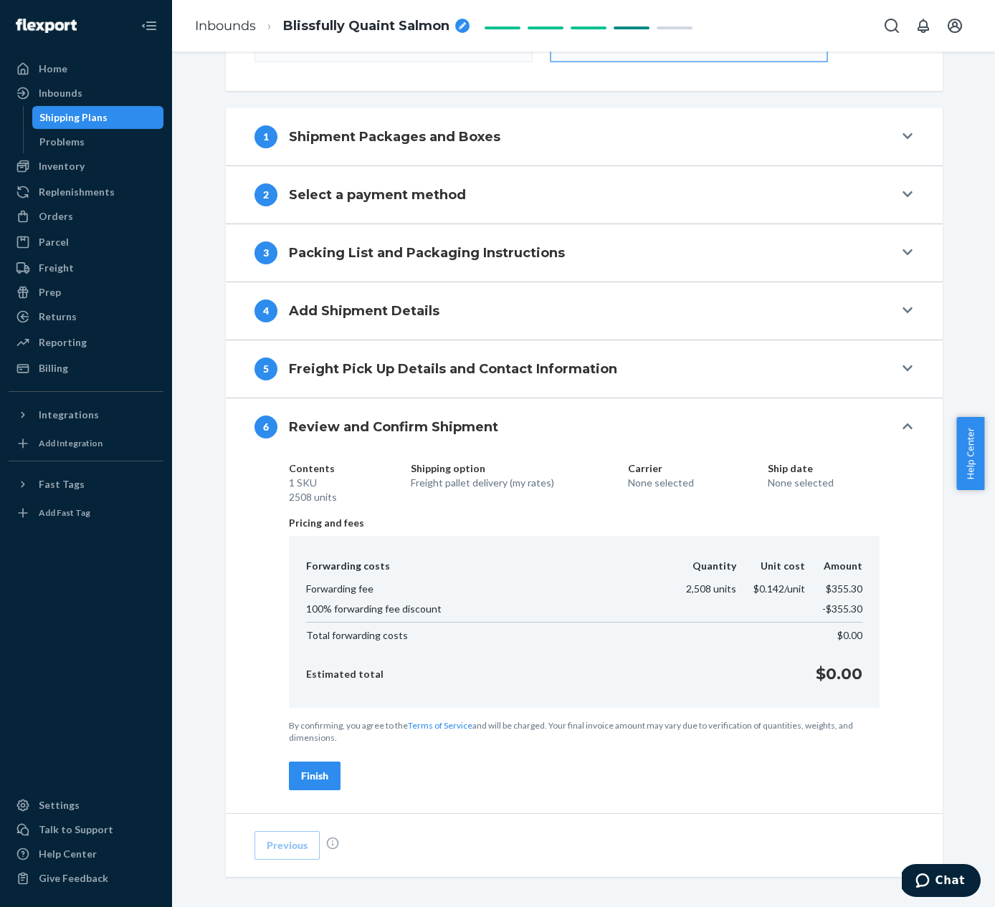
scroll to position [537, 0]
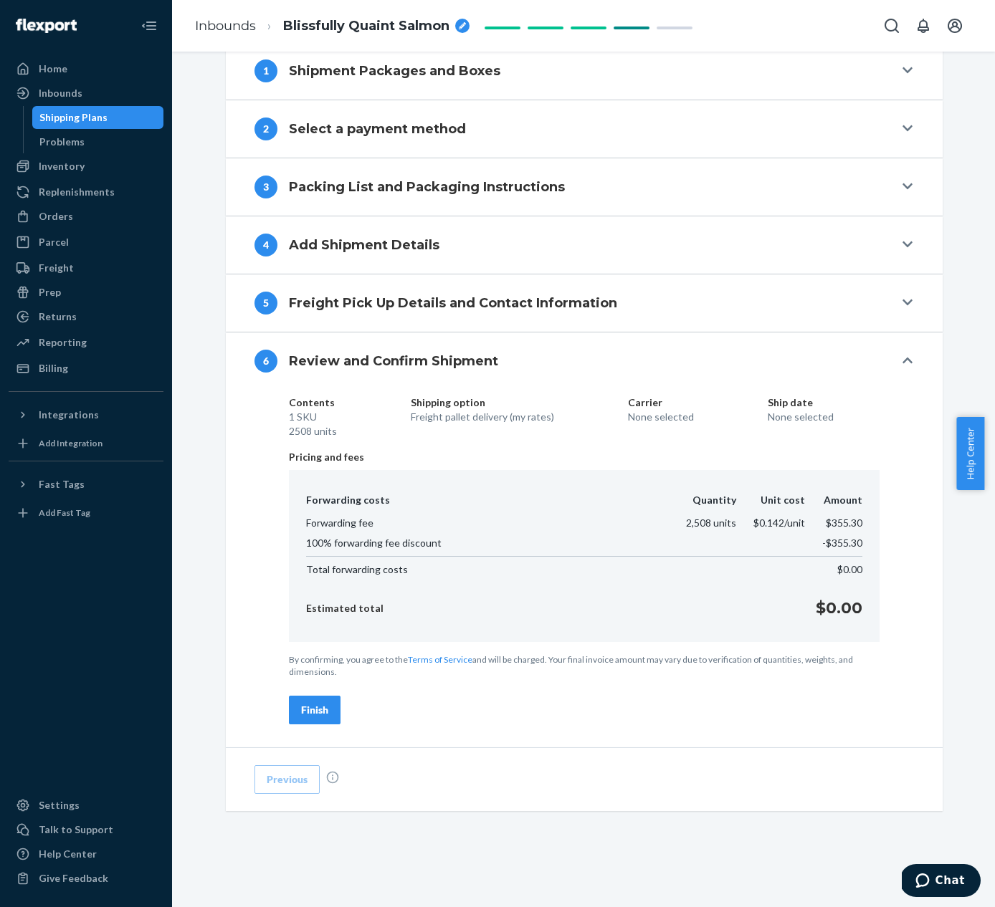
click at [325, 705] on button "Finish" at bounding box center [315, 710] width 52 height 29
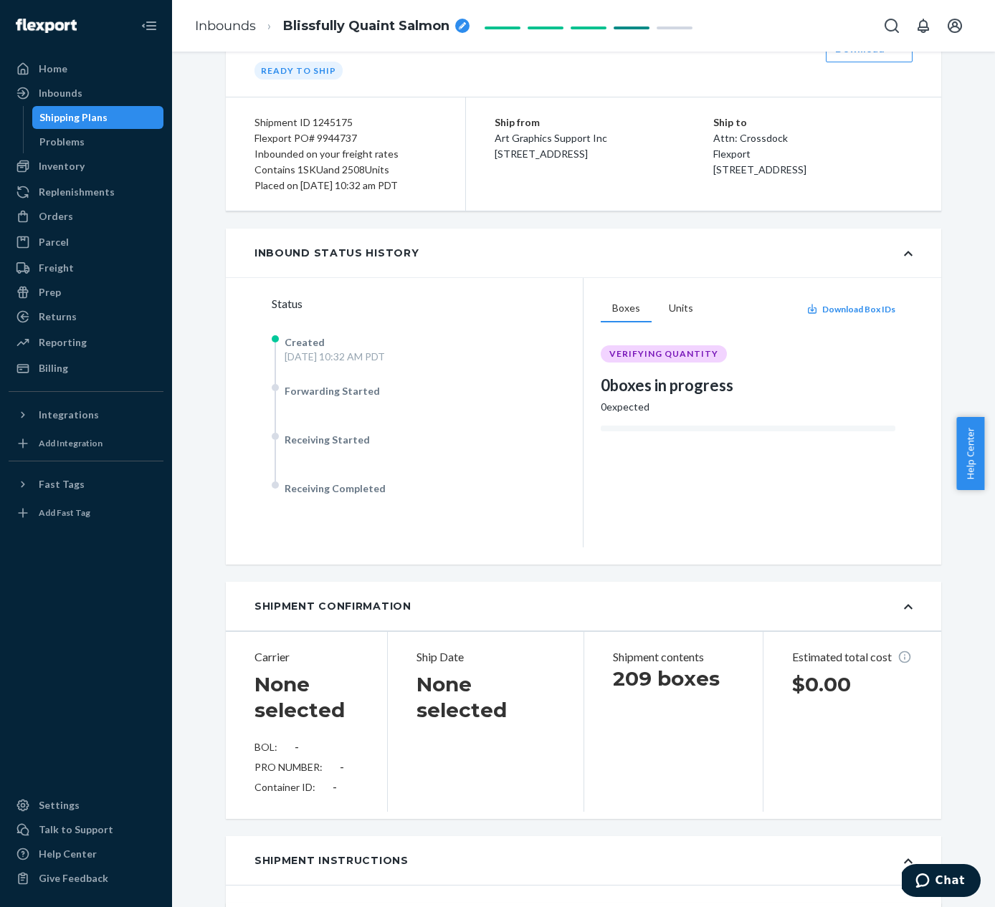
scroll to position [0, 0]
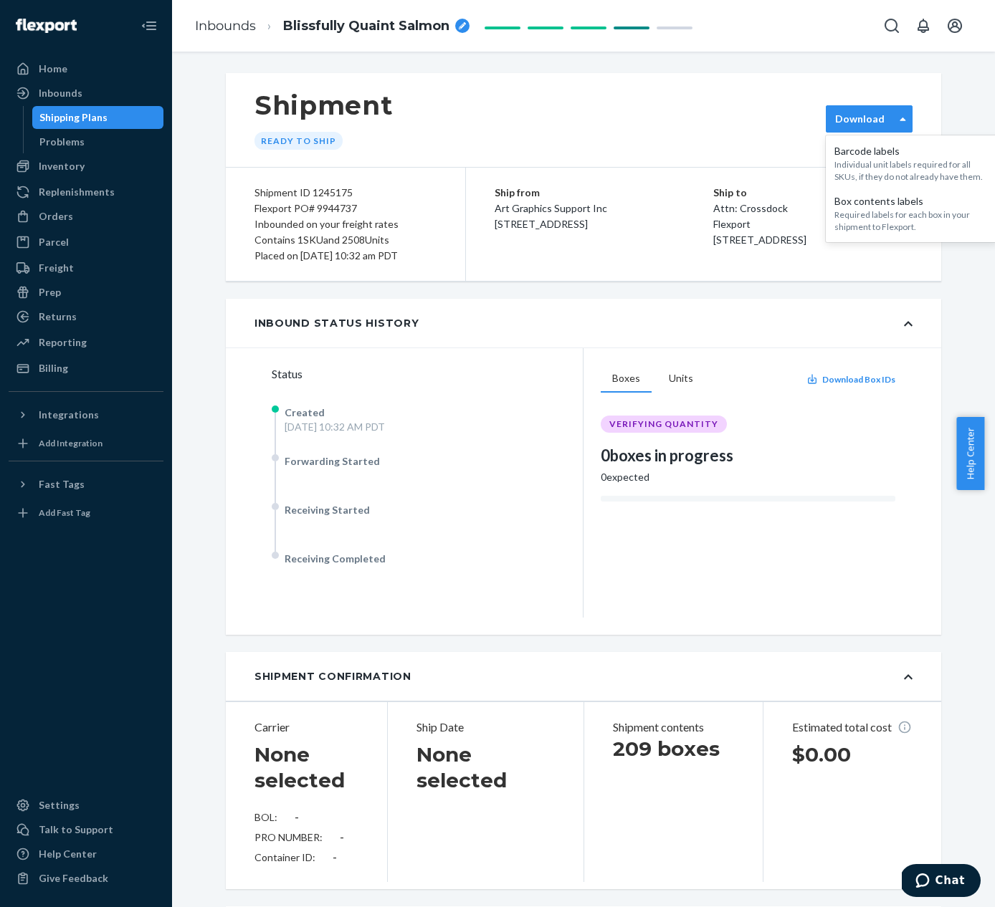
click at [884, 120] on div "Download" at bounding box center [859, 119] width 67 height 14
click at [894, 211] on div "Required labels for each box in your shipment to Flexport." at bounding box center [911, 221] width 155 height 24
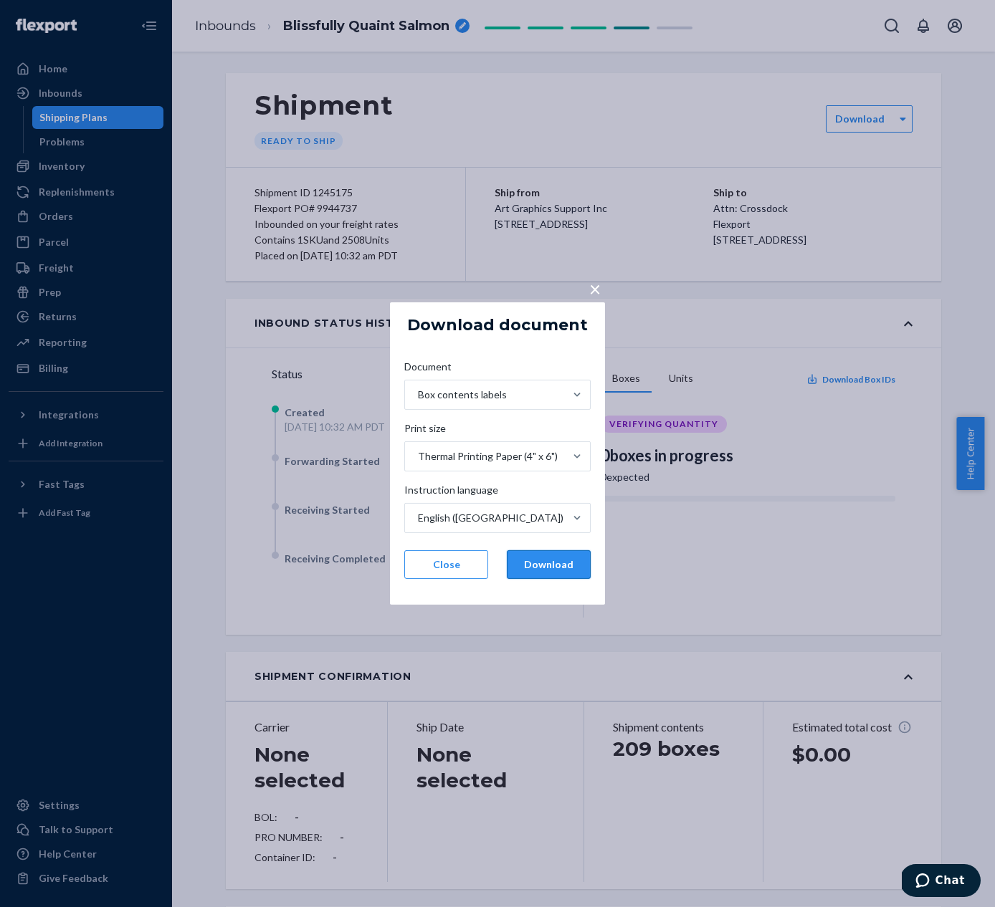
click at [544, 566] on button "Download" at bounding box center [549, 564] width 84 height 29
click at [467, 559] on button "Close" at bounding box center [446, 564] width 84 height 29
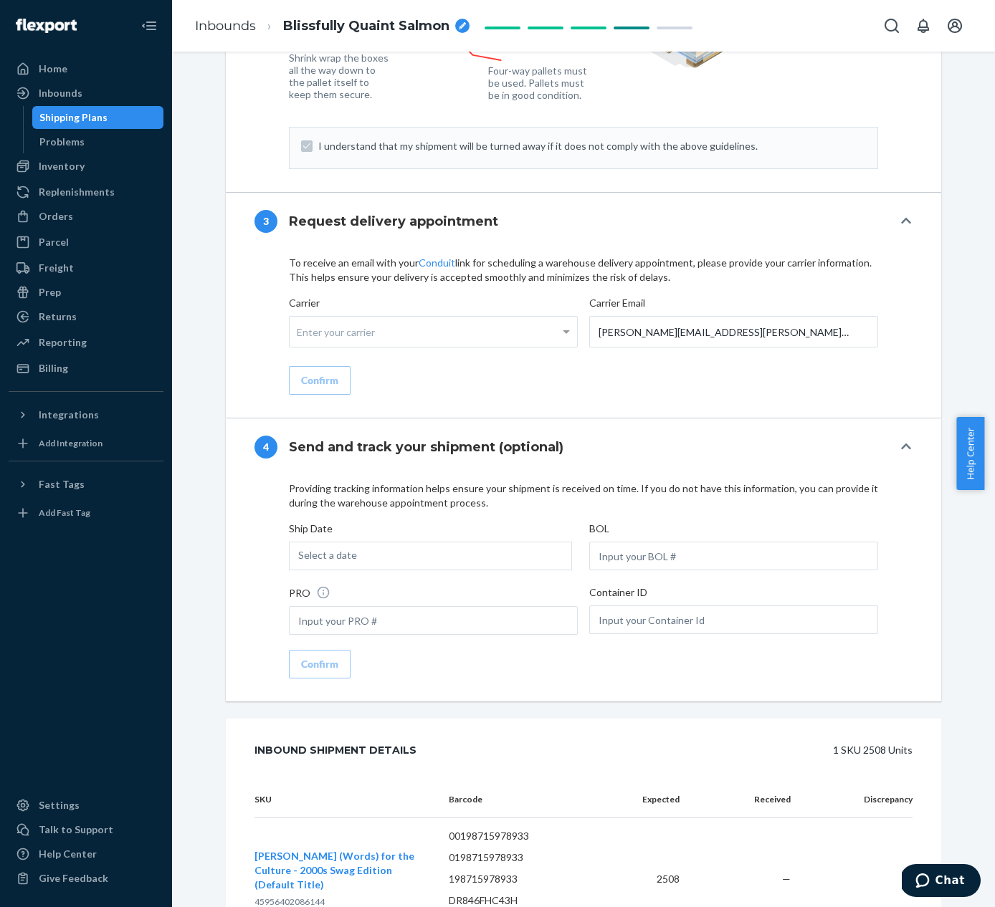
scroll to position [1539, 0]
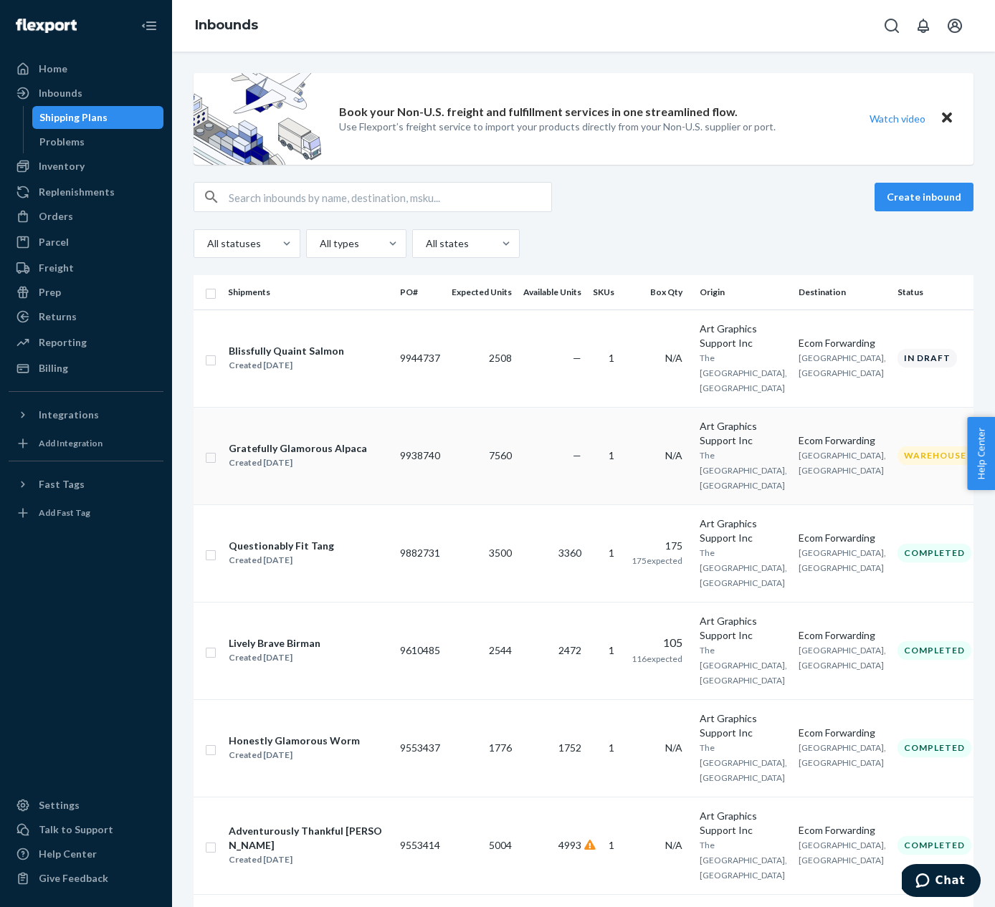
click at [339, 441] on div "Gratefully Glamorous Alpaca" at bounding box center [298, 448] width 138 height 14
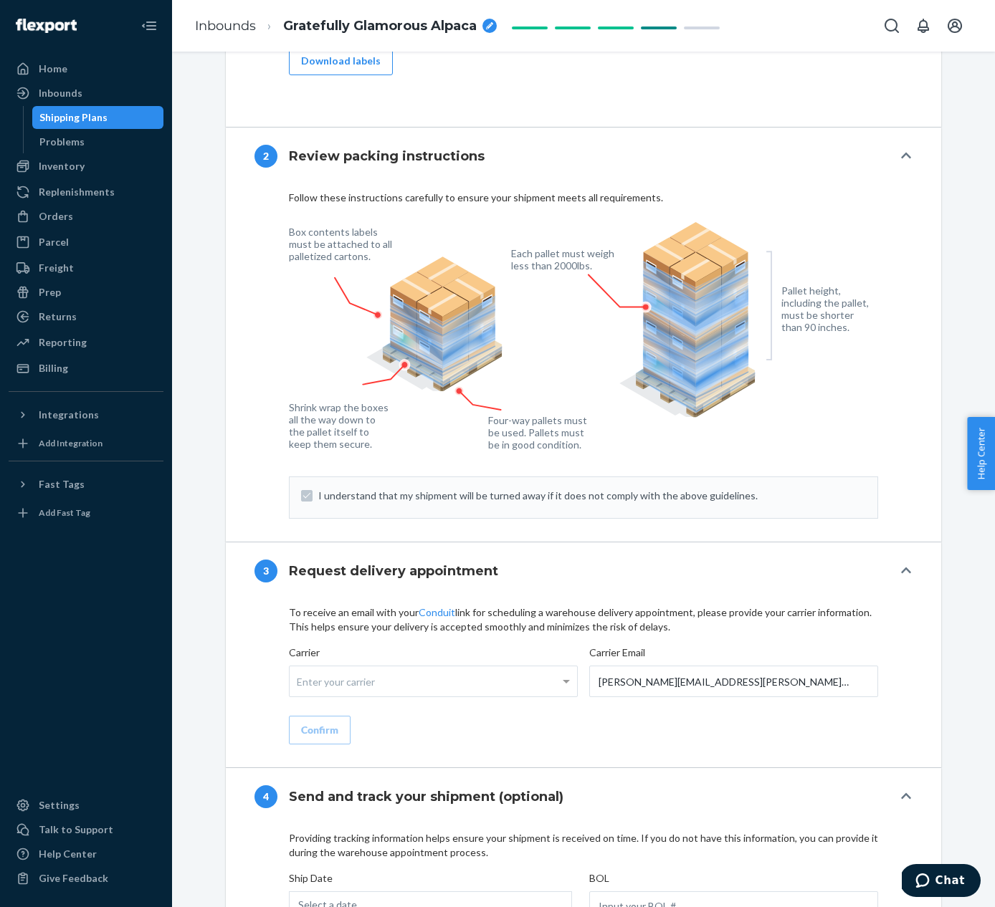
scroll to position [1184, 0]
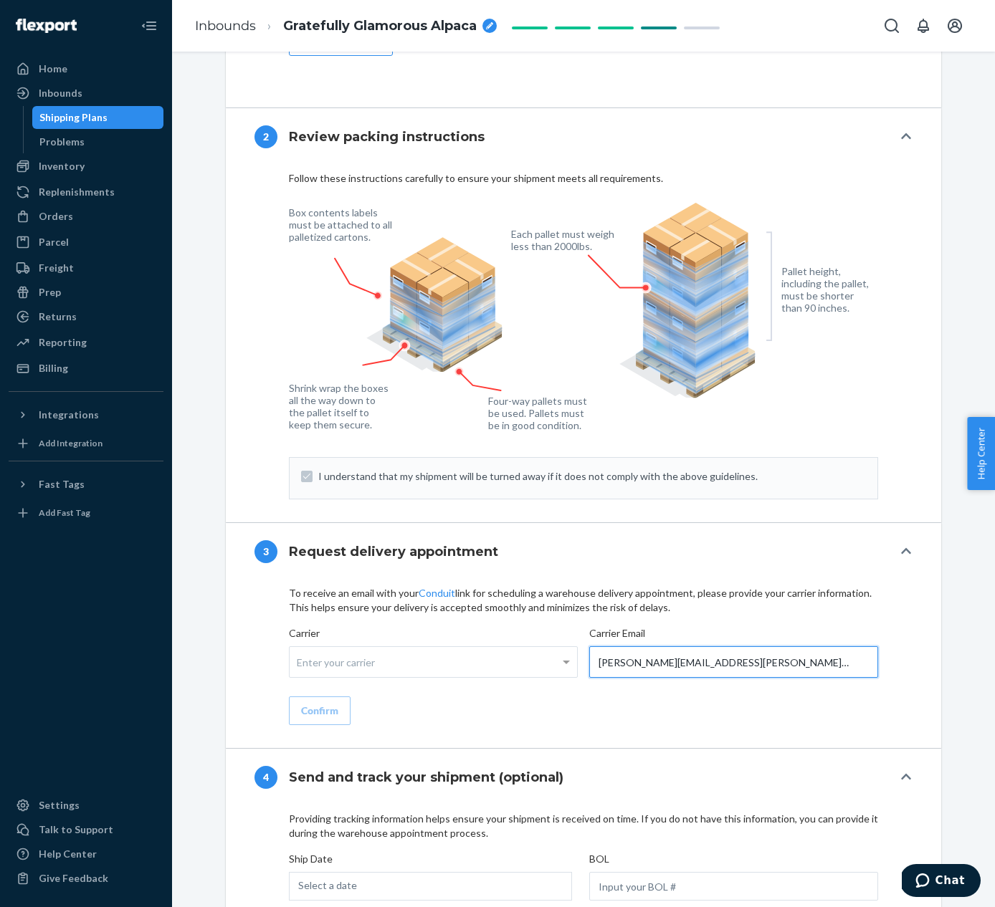
click at [676, 656] on input "Marcos.Amador@chrobinson.com" at bounding box center [733, 662] width 289 height 32
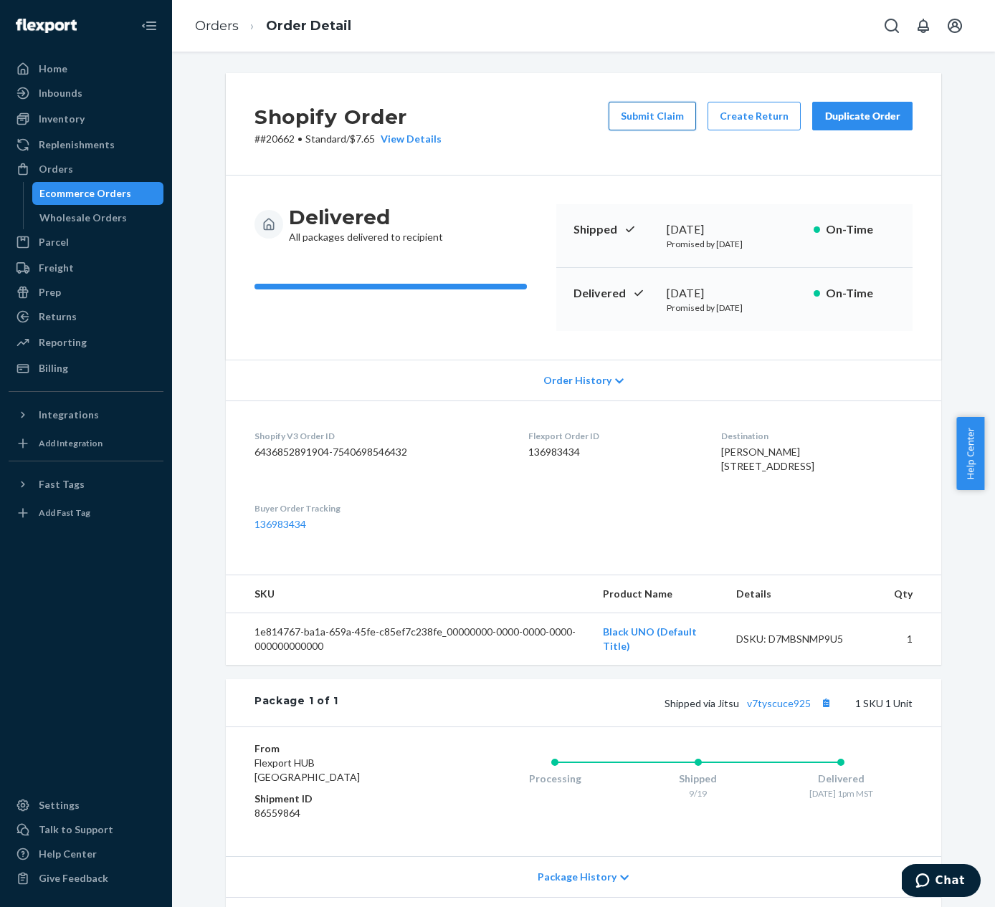
click at [647, 108] on button "Submit Claim" at bounding box center [651, 116] width 87 height 29
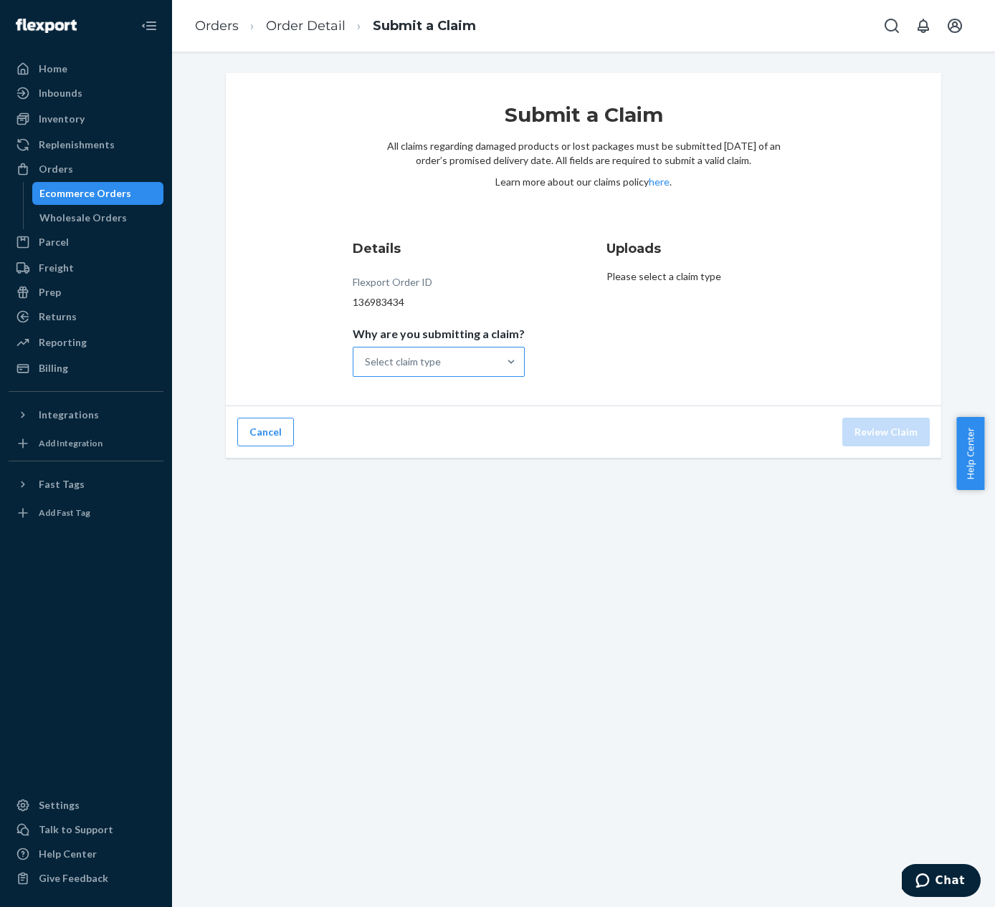
click at [449, 375] on div "Select claim type" at bounding box center [425, 362] width 145 height 29
click at [366, 369] on input "Why are you submitting a claim? Select claim type" at bounding box center [365, 362] width 1 height 14
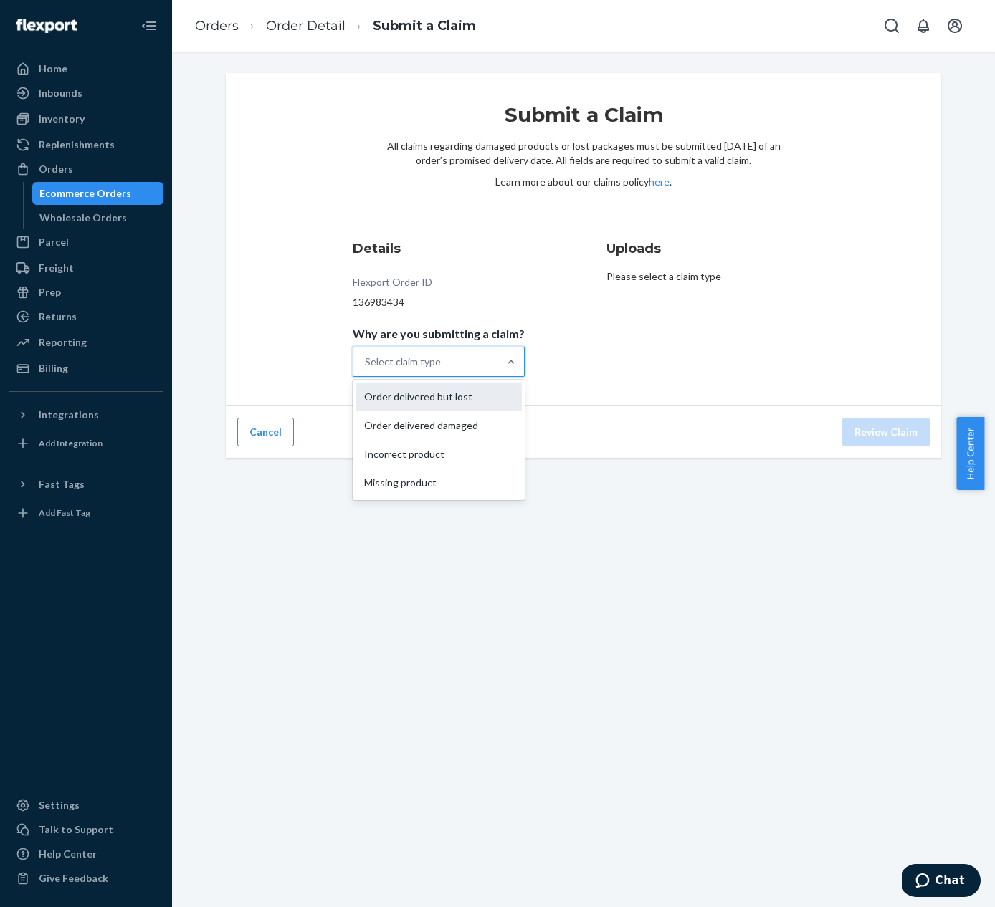
click at [440, 388] on div "Order delivered but lost" at bounding box center [438, 397] width 166 height 29
click at [366, 369] on input "Why are you submitting a claim? option Order delivered but lost focused, 1 of 4…" at bounding box center [365, 362] width 1 height 14
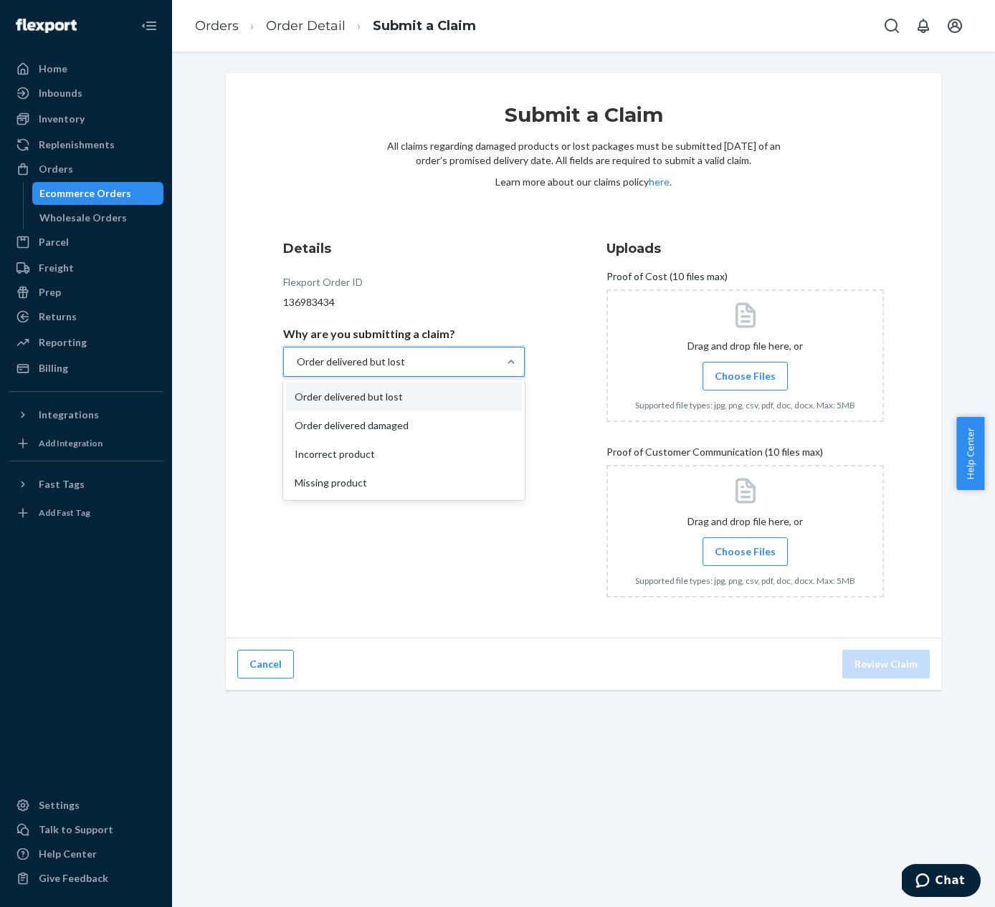
click at [477, 358] on div "Order delivered but lost" at bounding box center [391, 362] width 214 height 29
click at [297, 358] on input "Why are you submitting a claim? option Order delivered but lost, selected. opti…" at bounding box center [295, 362] width 1 height 14
click at [432, 585] on div "Details Flexport Order ID 136983434 Why are you submitting a claim? option Orde…" at bounding box center [421, 424] width 277 height 387
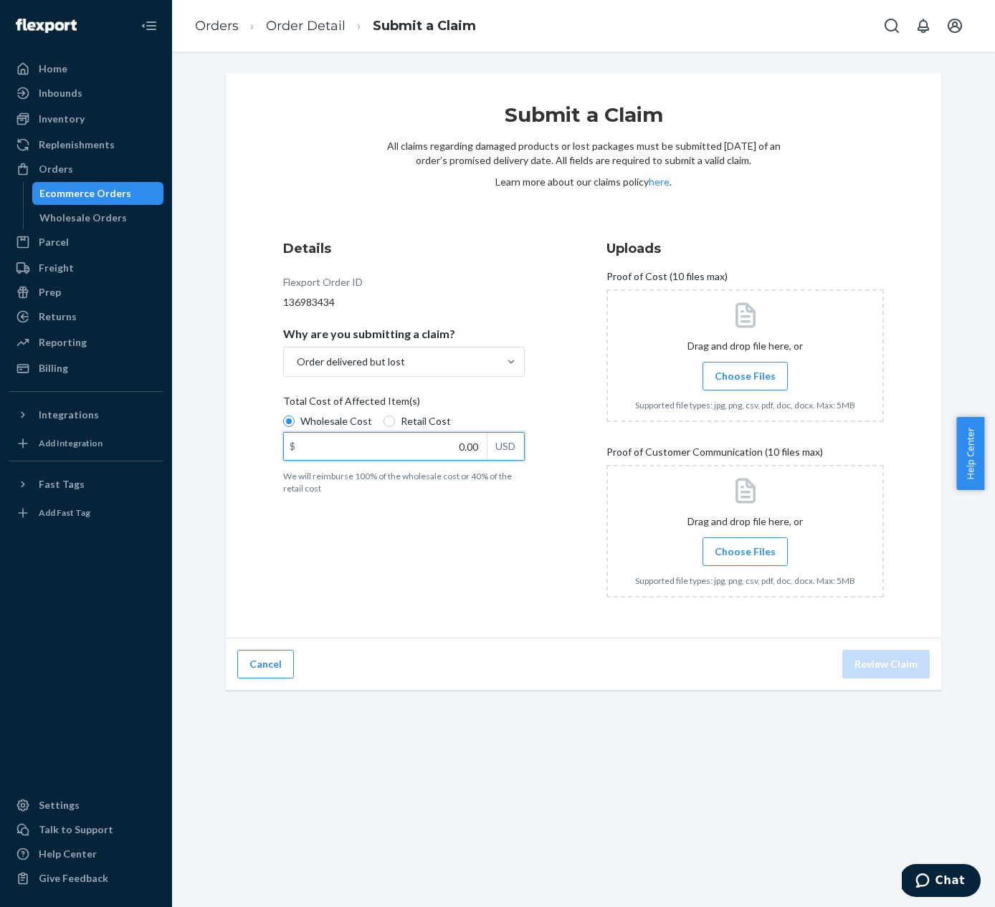
click at [464, 444] on input "0.00" at bounding box center [385, 446] width 203 height 27
type input "1.95"
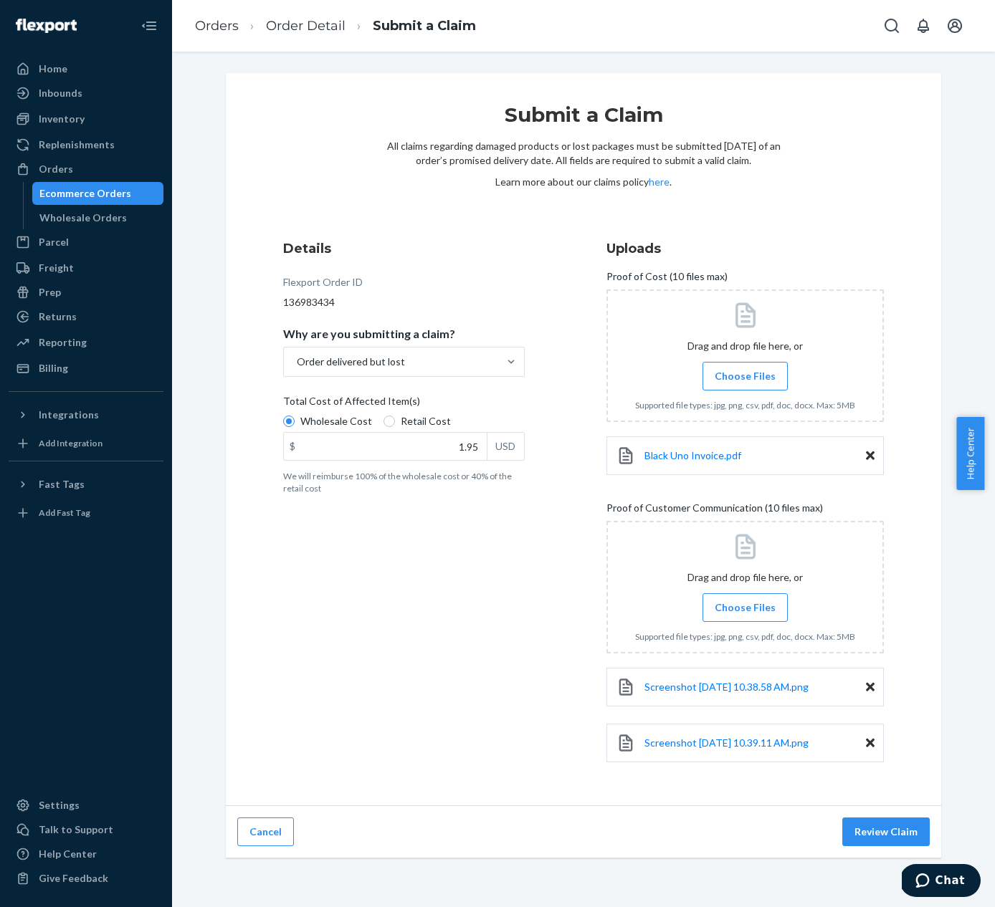
click at [899, 837] on button "Review Claim" at bounding box center [885, 832] width 87 height 29
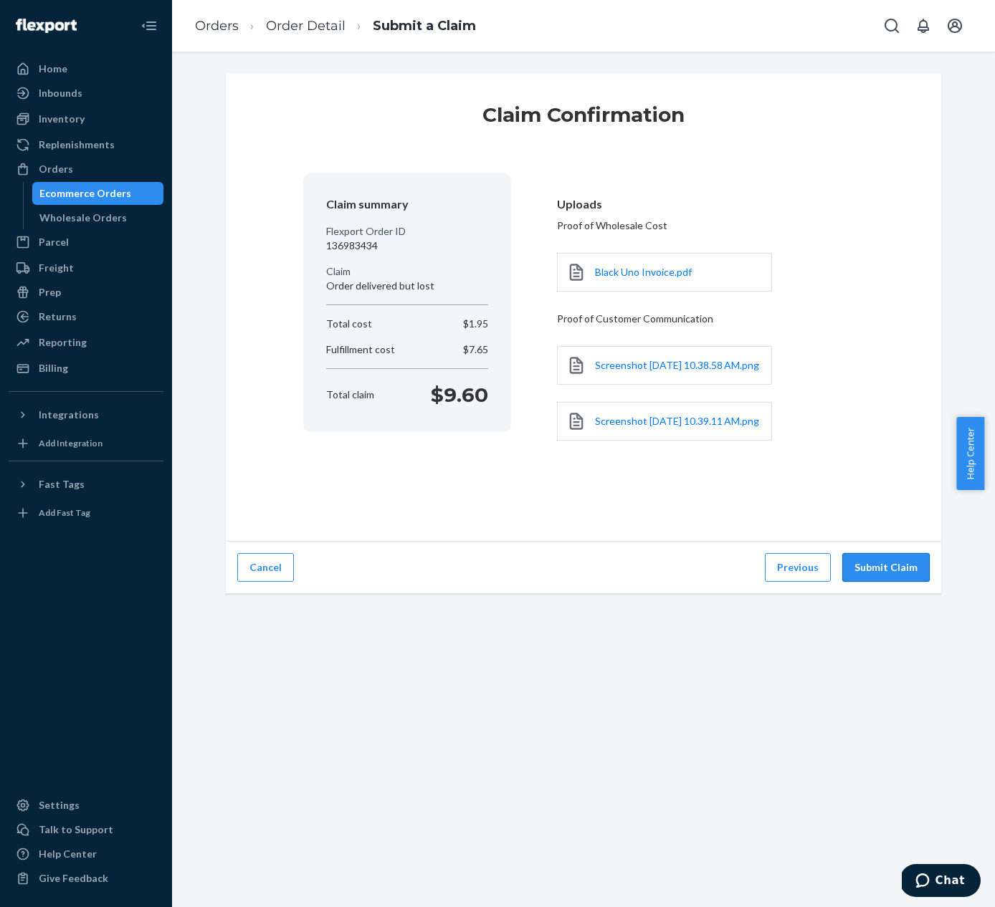
click at [896, 582] on button "Submit Claim" at bounding box center [885, 567] width 87 height 29
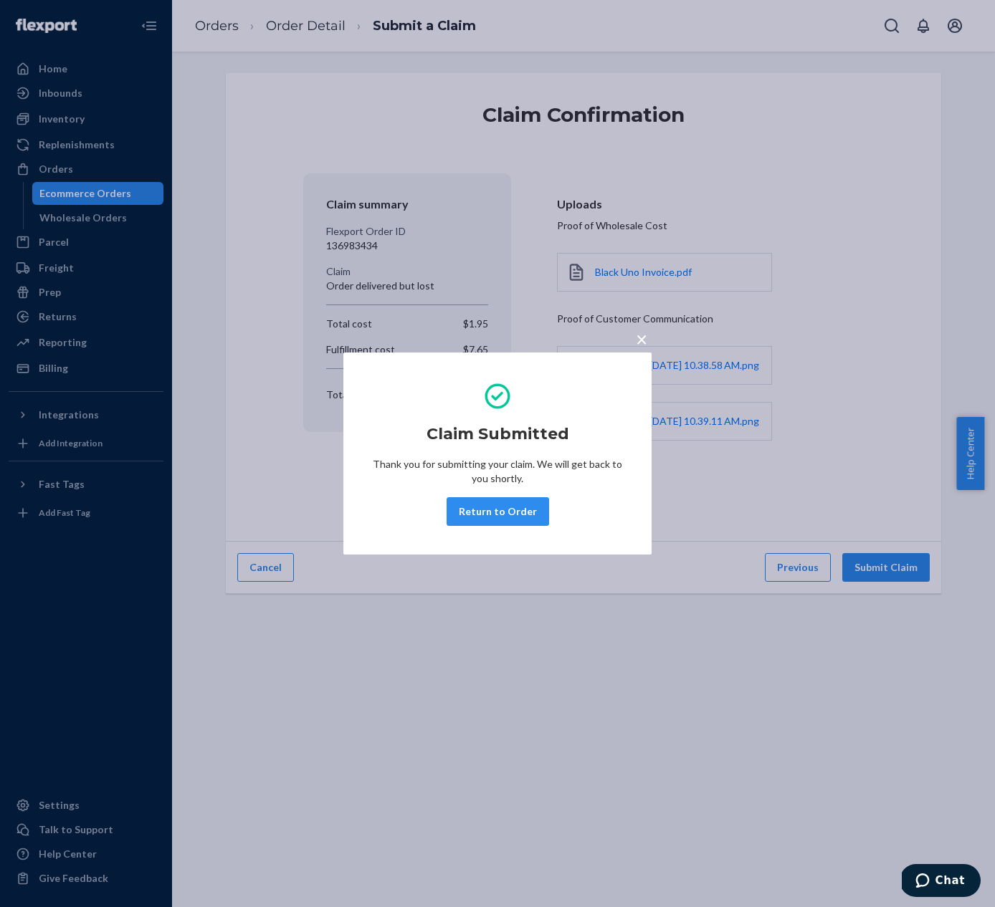
click at [518, 522] on button "Return to Order" at bounding box center [497, 511] width 102 height 29
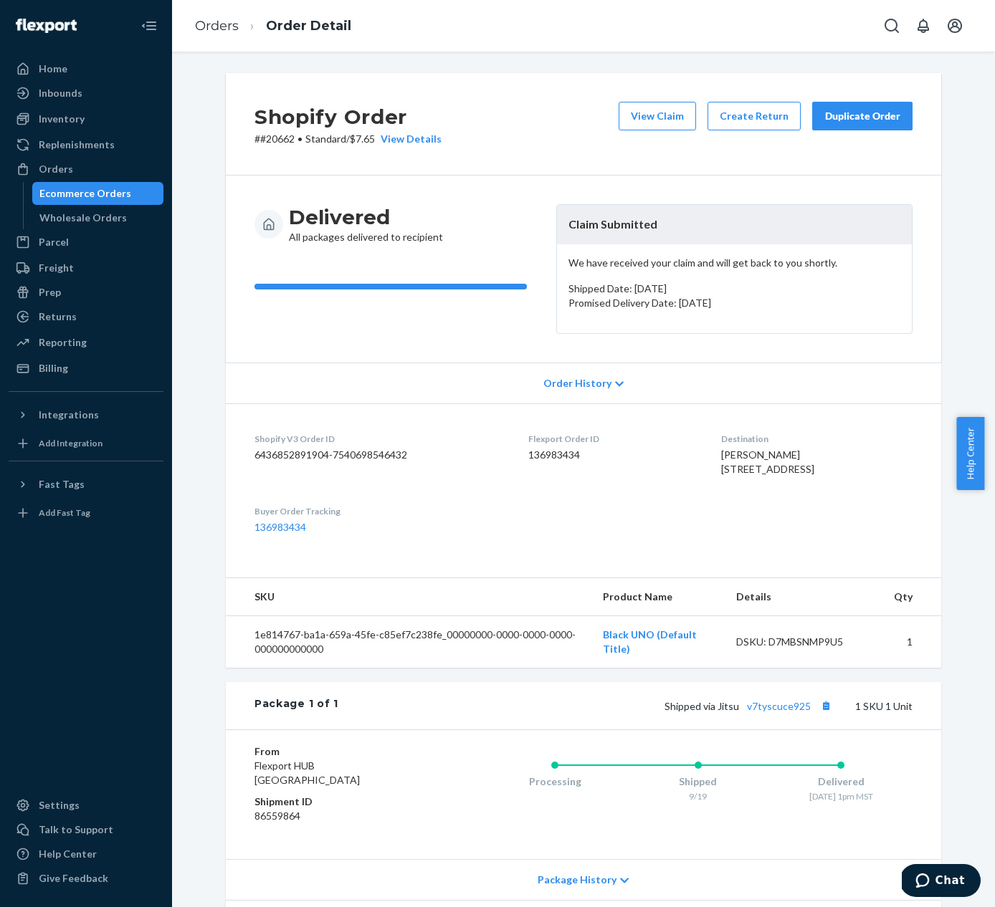
click at [837, 119] on div "Duplicate Order" at bounding box center [862, 116] width 76 height 14
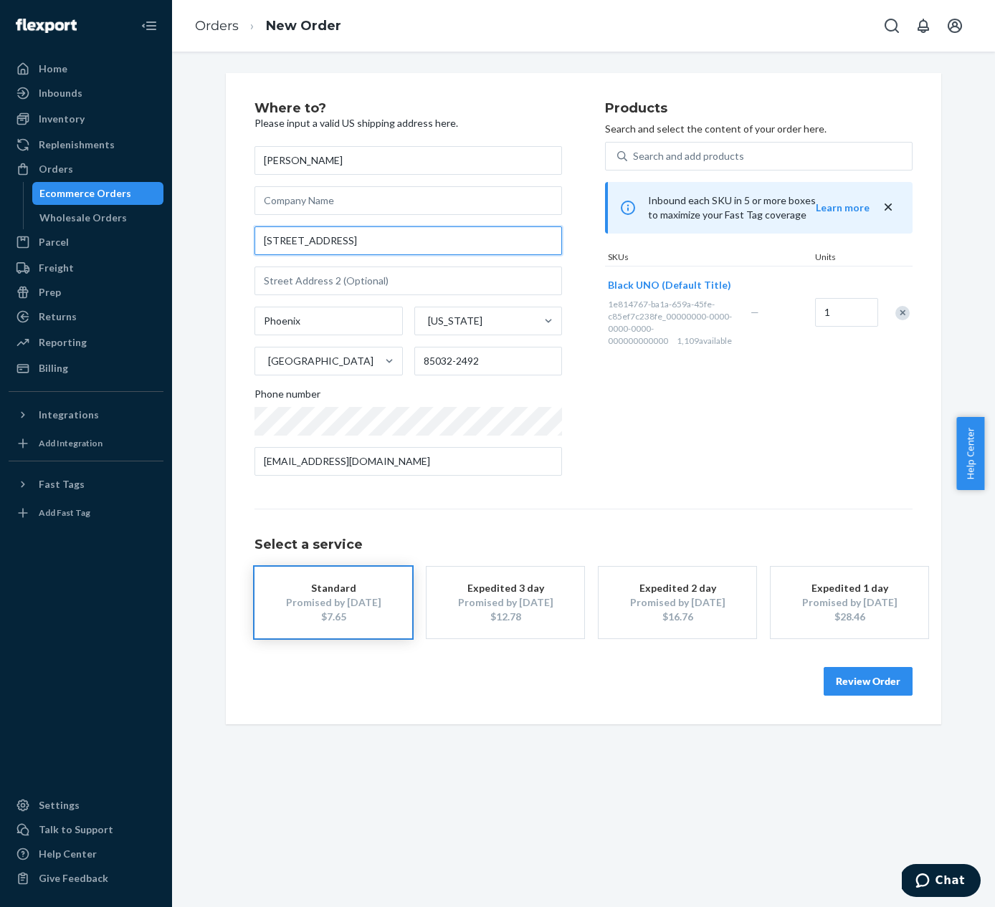
click at [389, 247] on input "[STREET_ADDRESS]" at bounding box center [407, 240] width 307 height 29
type input "[STREET_ADDRESS]"
type input "85032"
click at [267, 282] on input "text" at bounding box center [407, 281] width 307 height 29
type input "Apt 203"
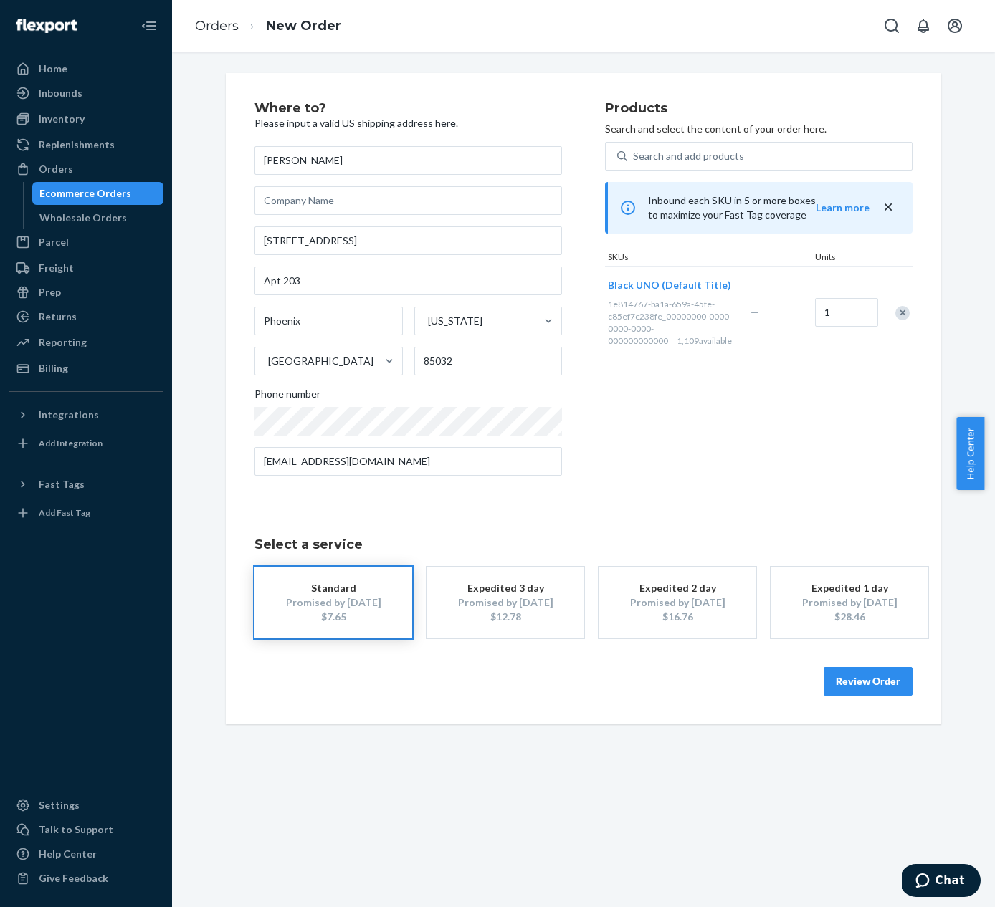
click at [886, 681] on button "Review Order" at bounding box center [867, 681] width 89 height 29
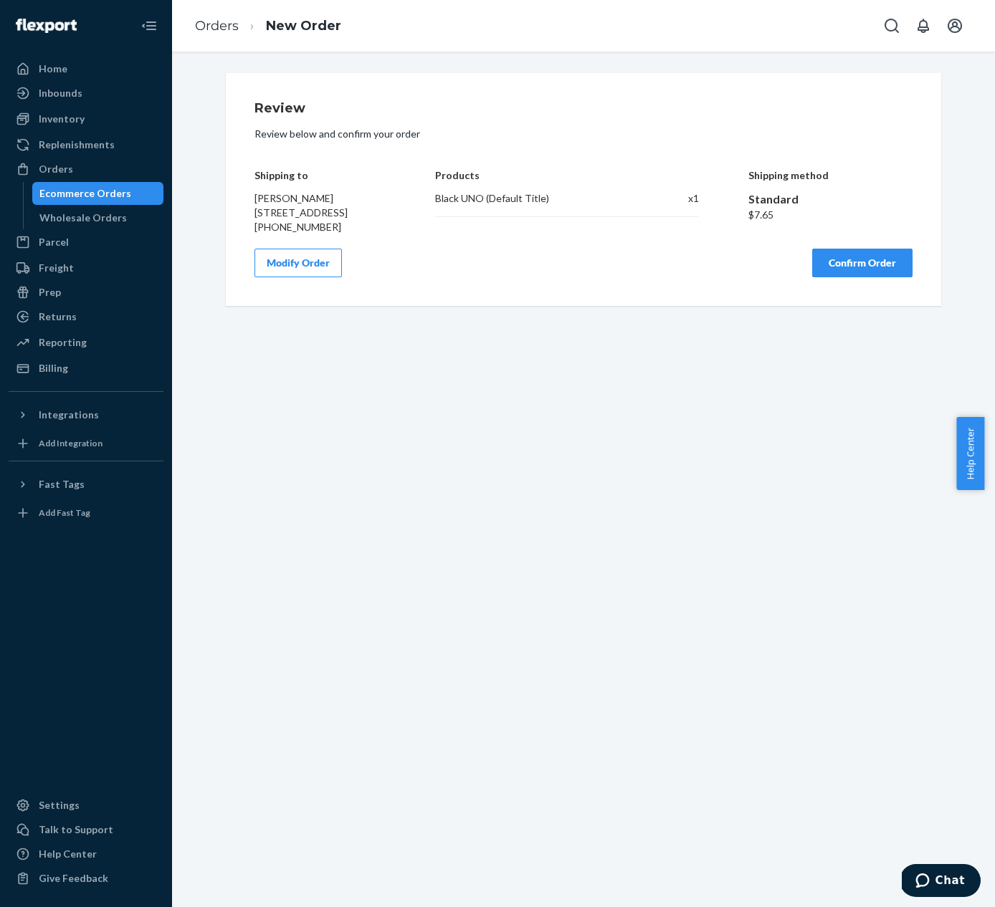
click at [857, 277] on button "Confirm Order" at bounding box center [862, 263] width 100 height 29
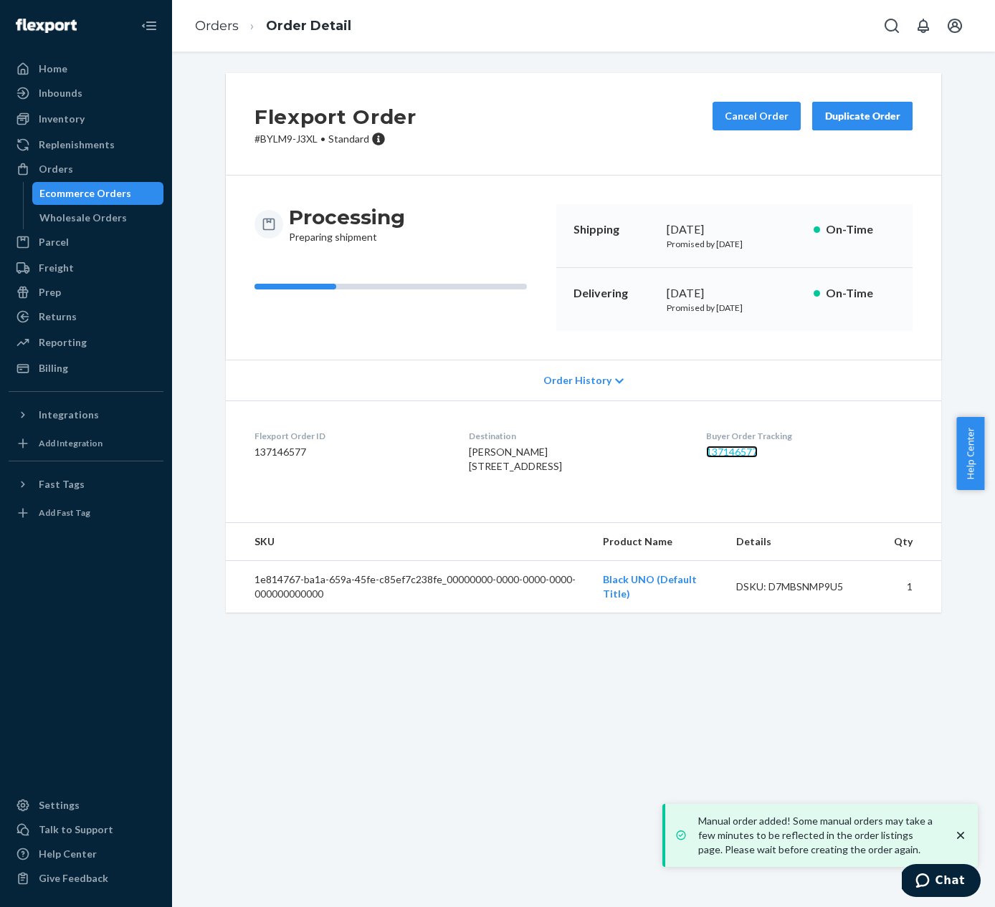
click at [741, 451] on link "137146577" at bounding box center [732, 452] width 52 height 12
